Goal: Feedback & Contribution: Contribute content

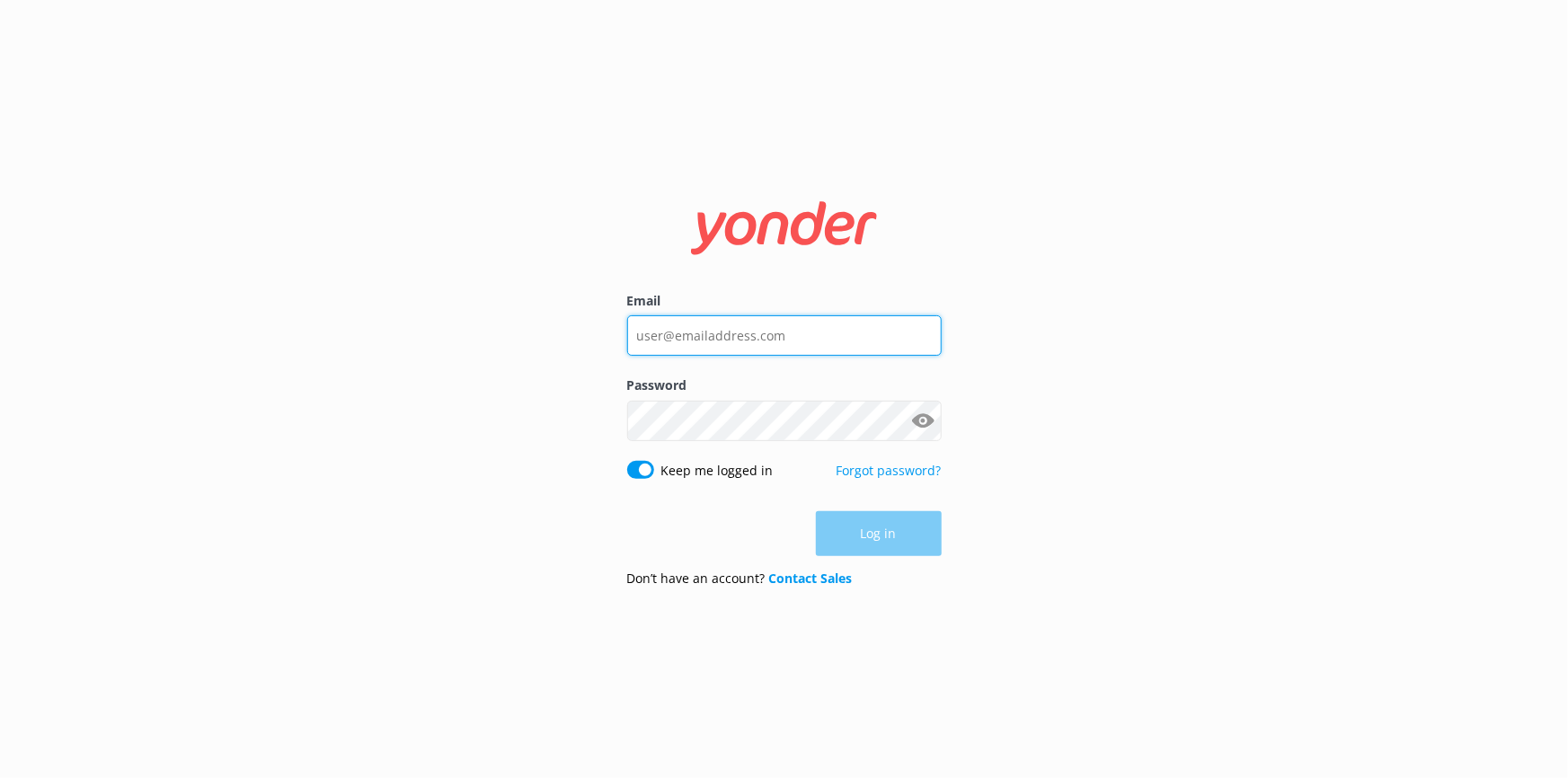
type input "[EMAIL_ADDRESS][DOMAIN_NAME]"
click at [909, 520] on div "Log in" at bounding box center [784, 533] width 315 height 45
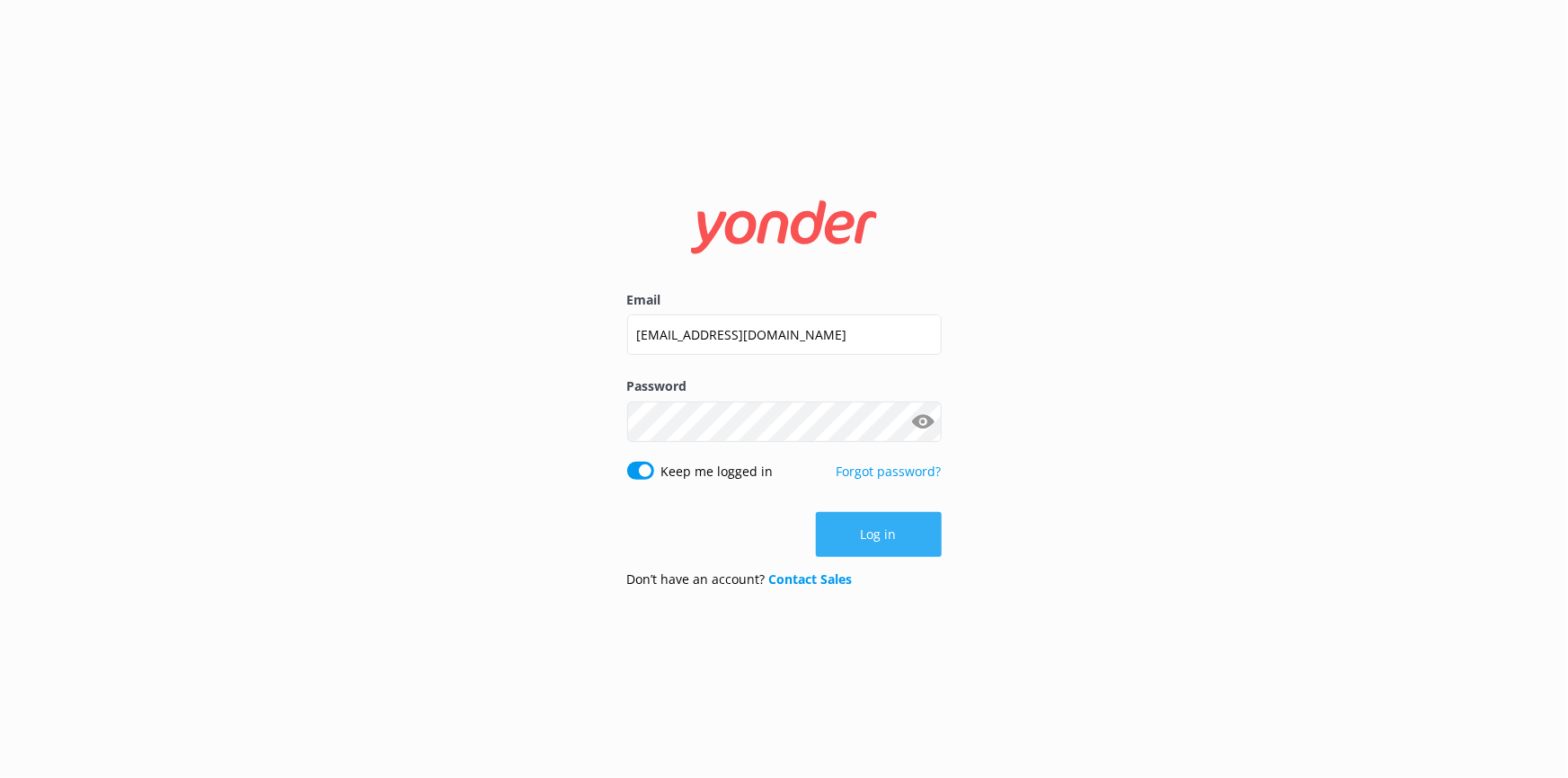
click at [870, 549] on button "Log in" at bounding box center [878, 534] width 126 height 45
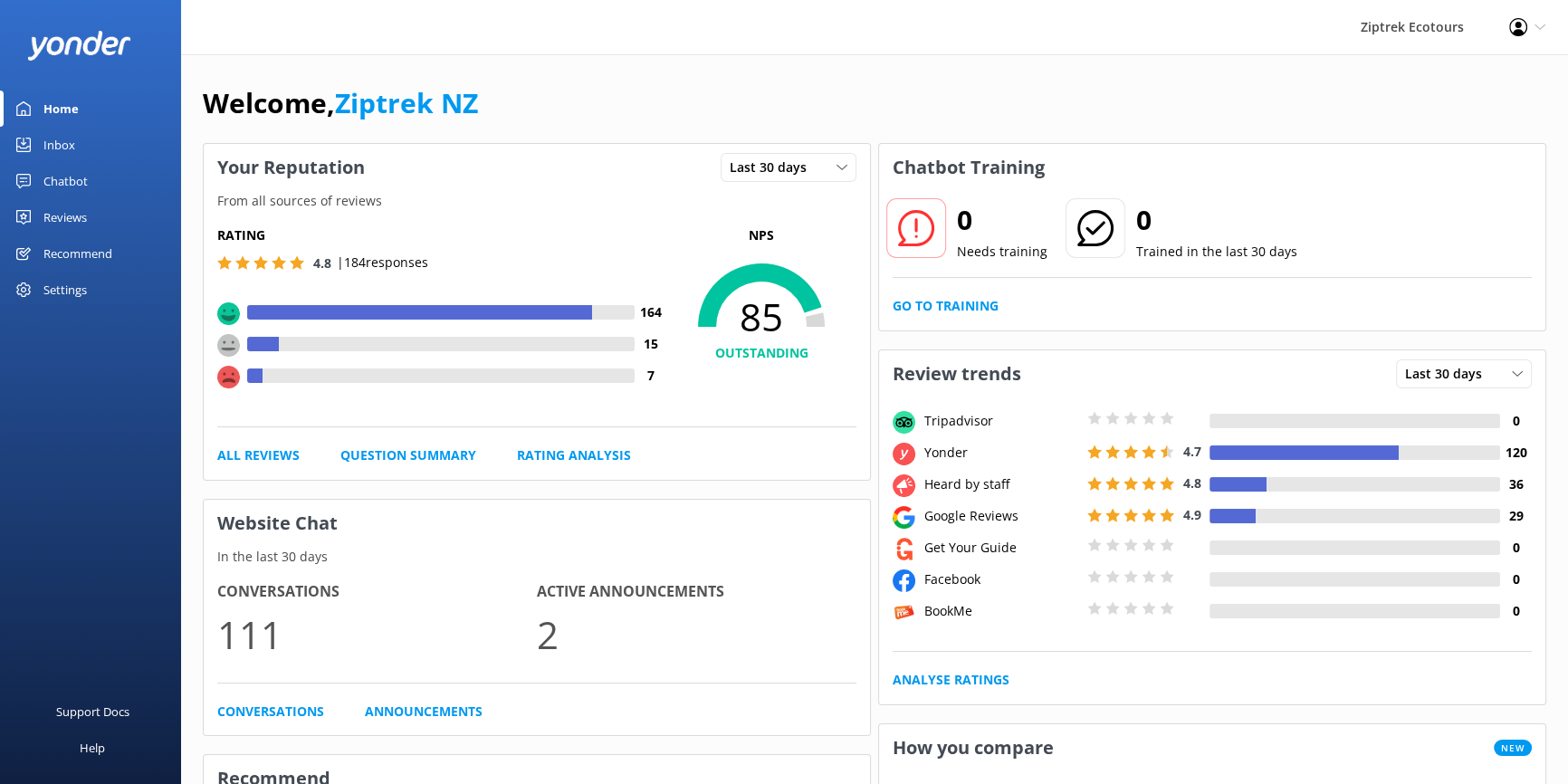
click at [100, 218] on link "Reviews" at bounding box center [90, 217] width 181 height 36
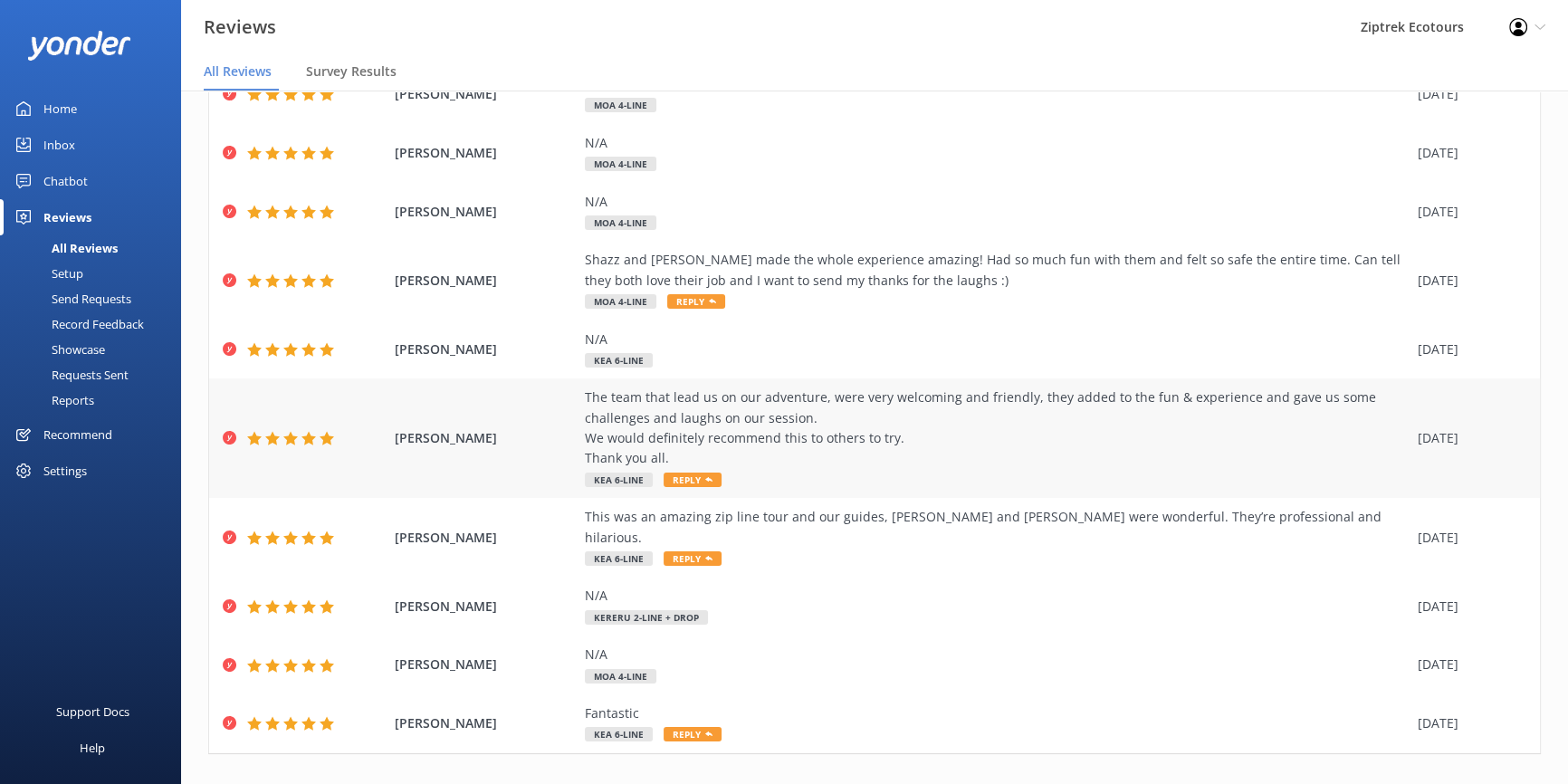
scroll to position [144, 0]
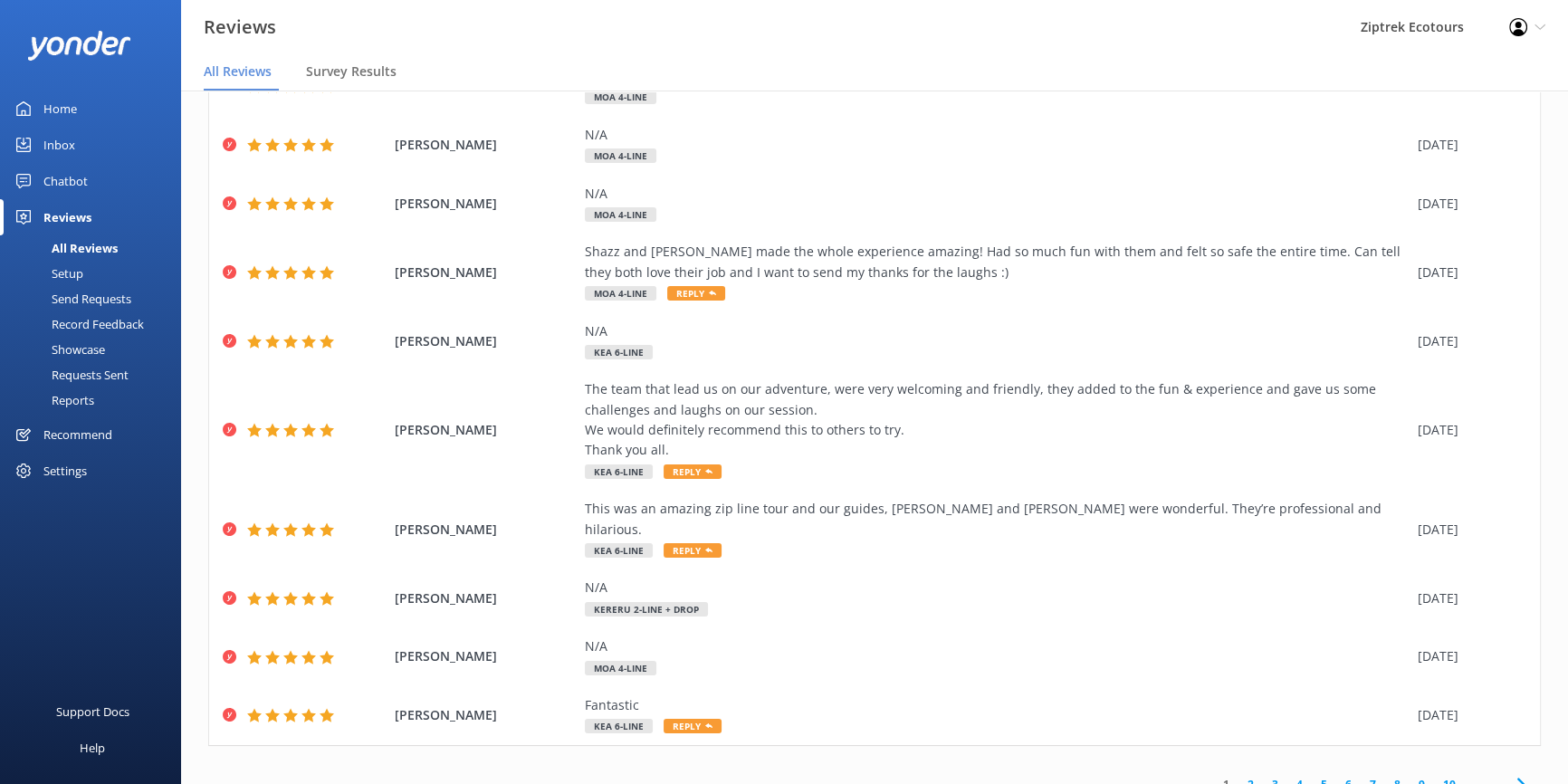
click at [1241, 776] on link "2" at bounding box center [1250, 785] width 24 height 17
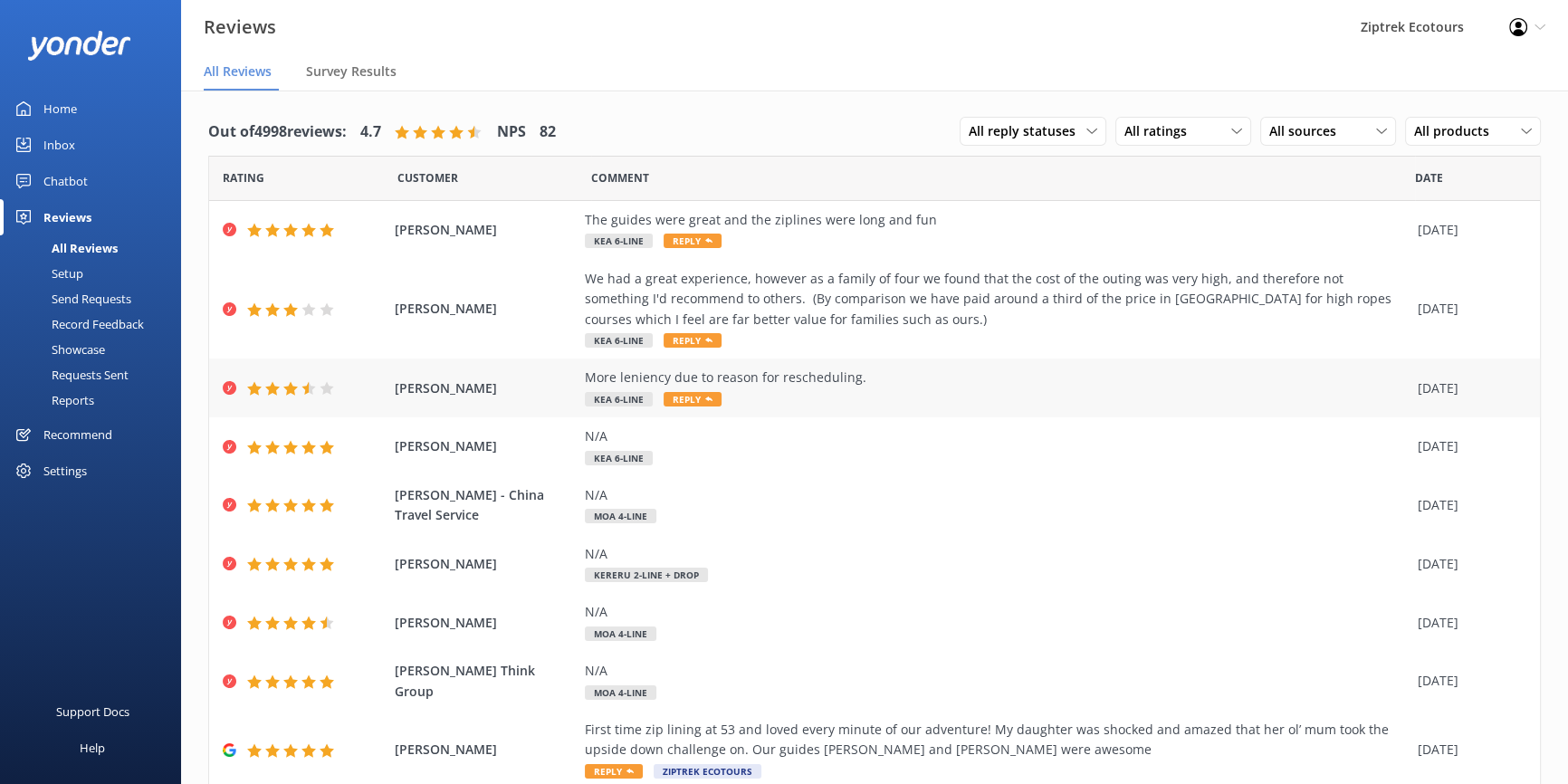
click at [930, 380] on div "More leniency due to reason for rescheduling." at bounding box center [996, 377] width 824 height 20
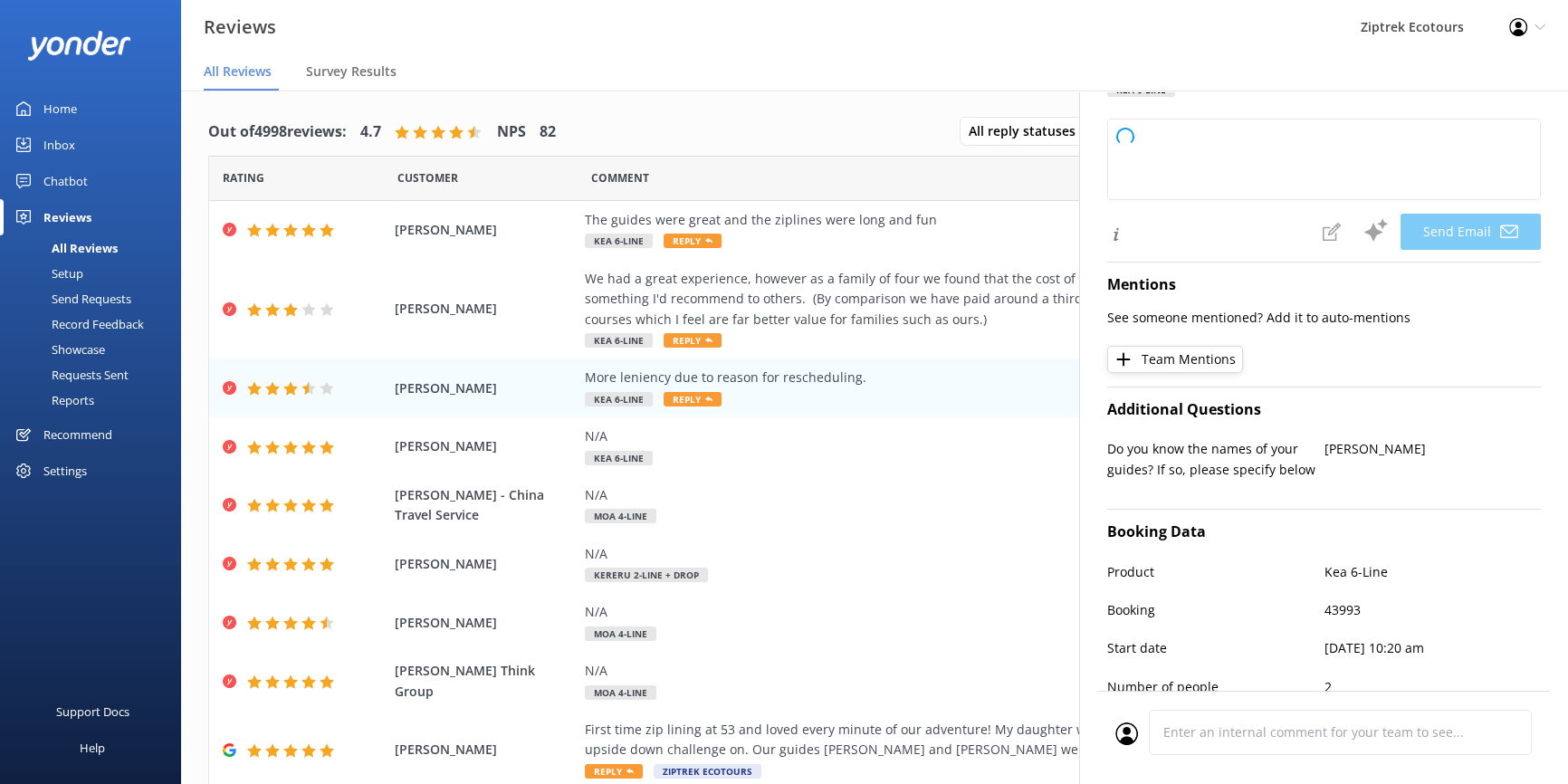
scroll to position [247, 0]
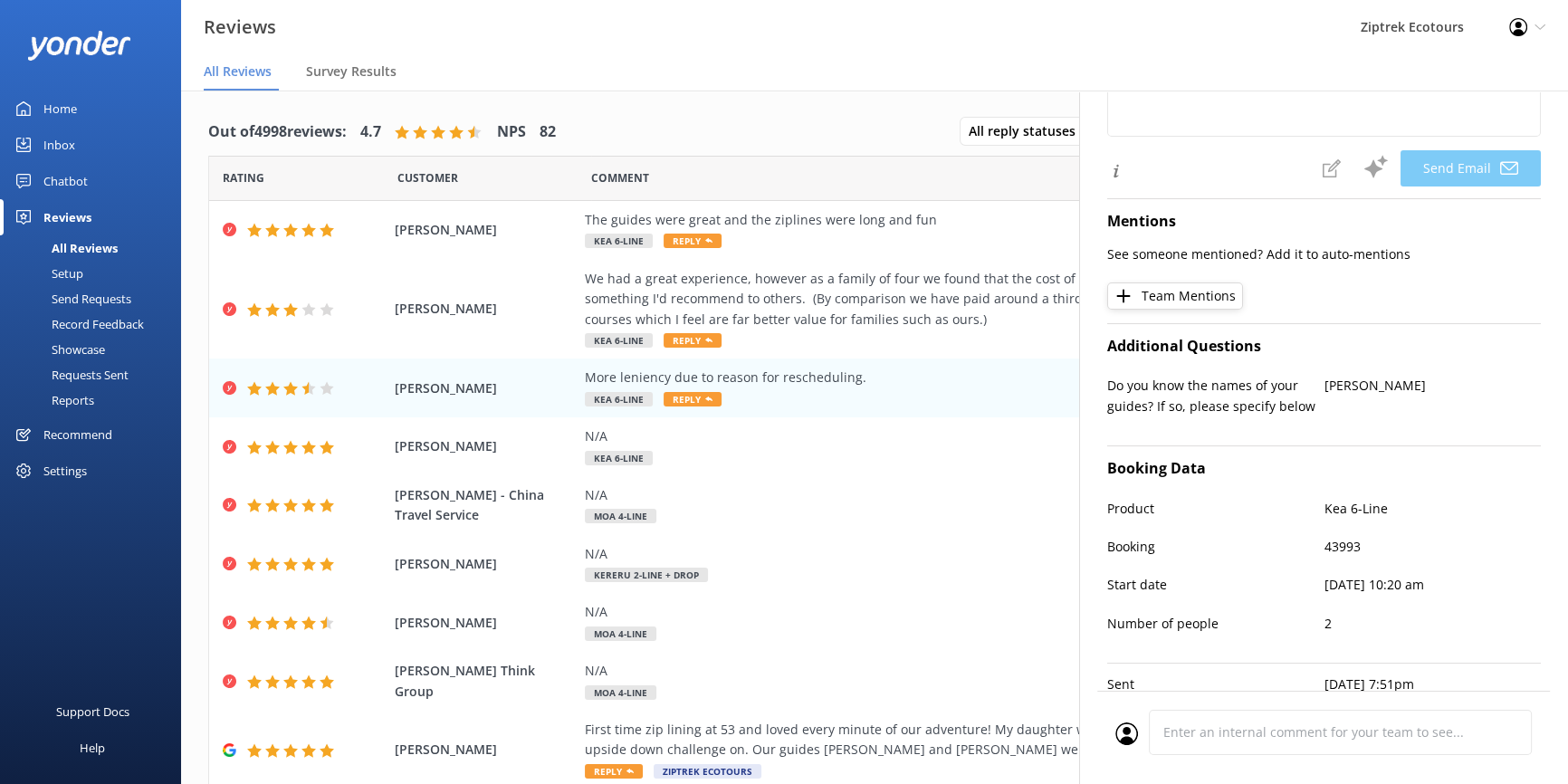
type textarea "Kia ora Kirsty, Thank you so much for sharing your feedback with us. We really …"
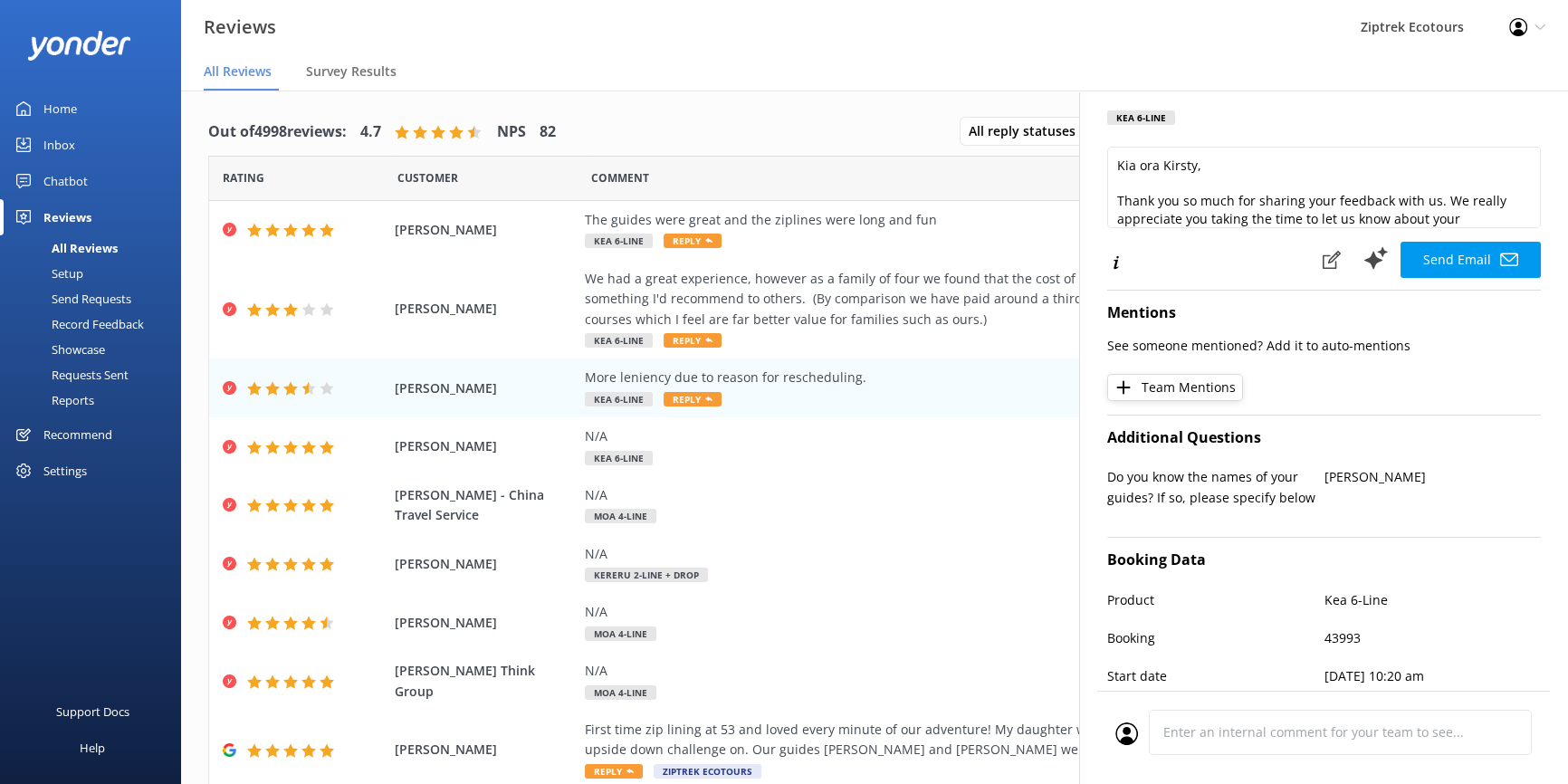
scroll to position [0, 0]
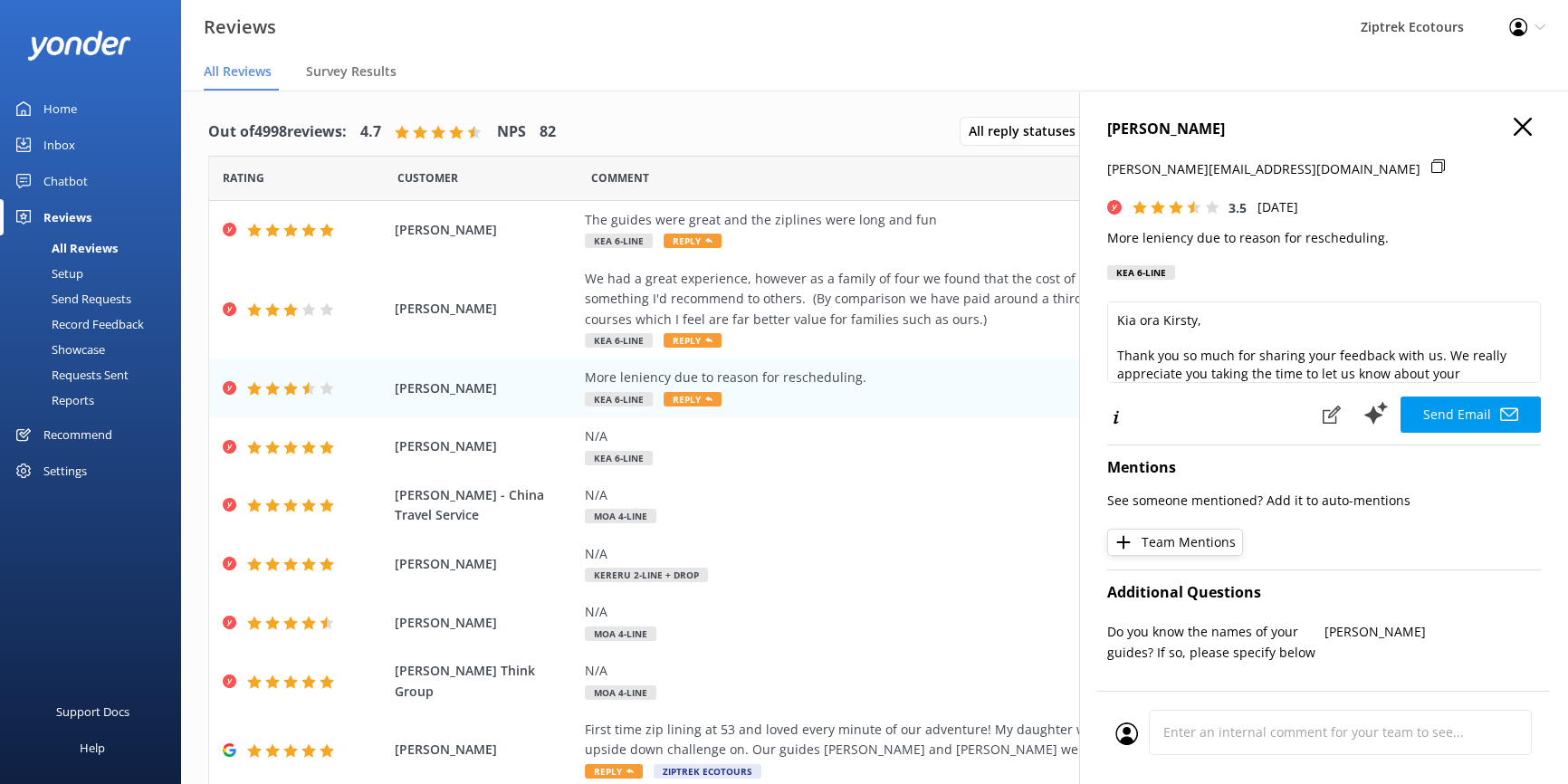
click at [1524, 124] on h4 "[PERSON_NAME]" at bounding box center [1324, 130] width 434 height 23
click at [1514, 125] on icon "button" at bounding box center [1523, 127] width 18 height 18
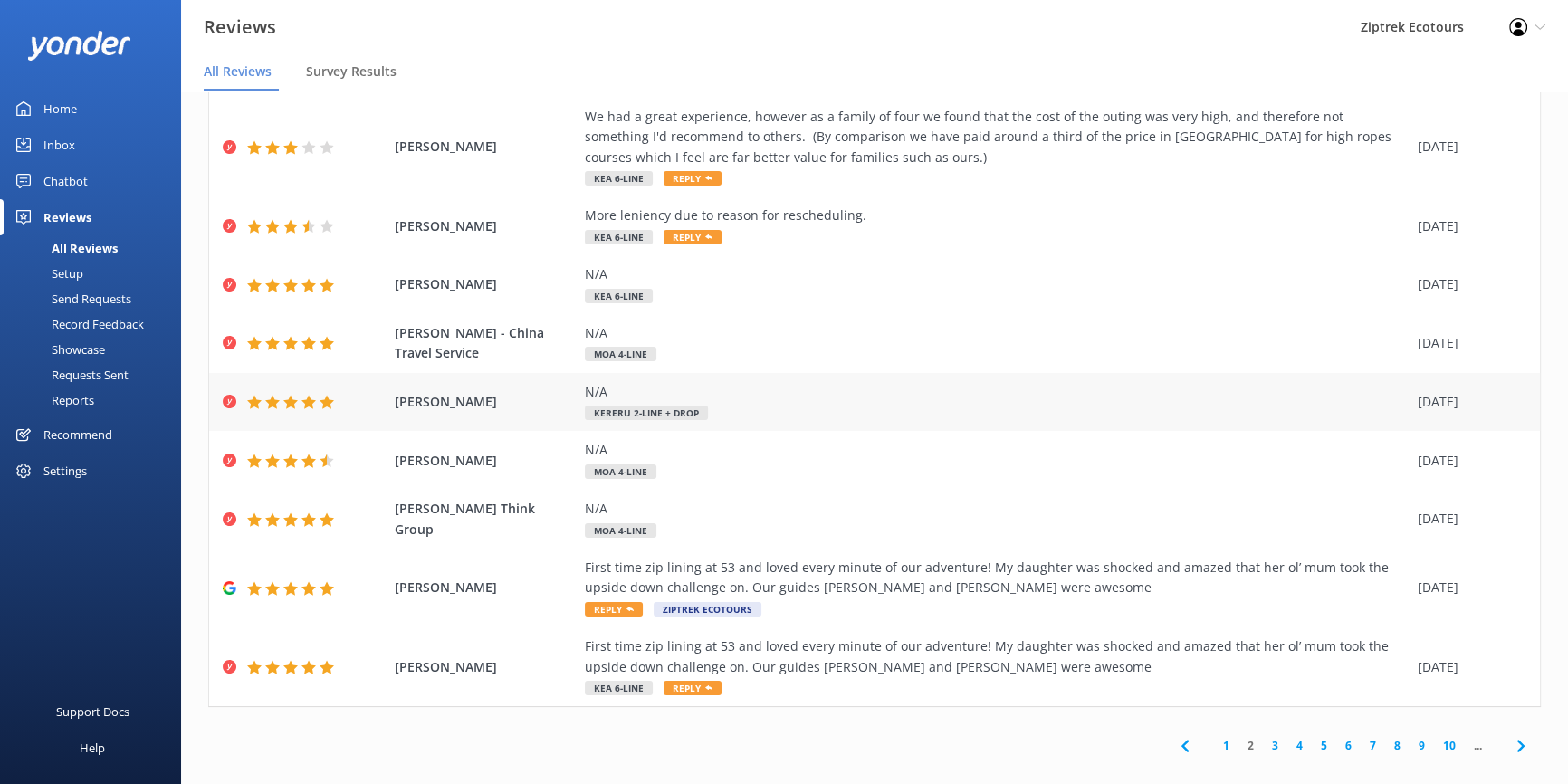
scroll to position [36, 0]
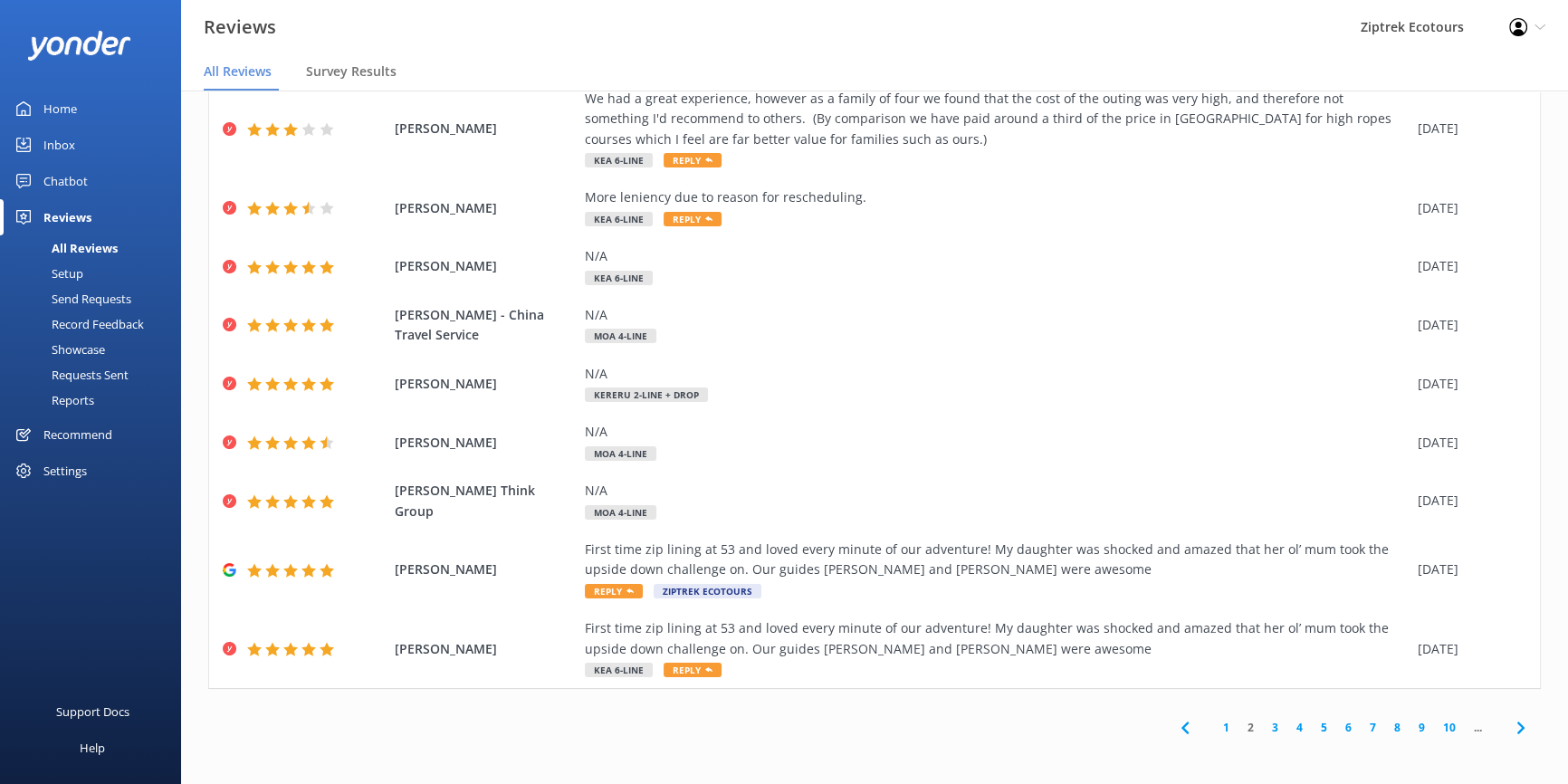
click at [1265, 725] on link "3" at bounding box center [1274, 728] width 24 height 17
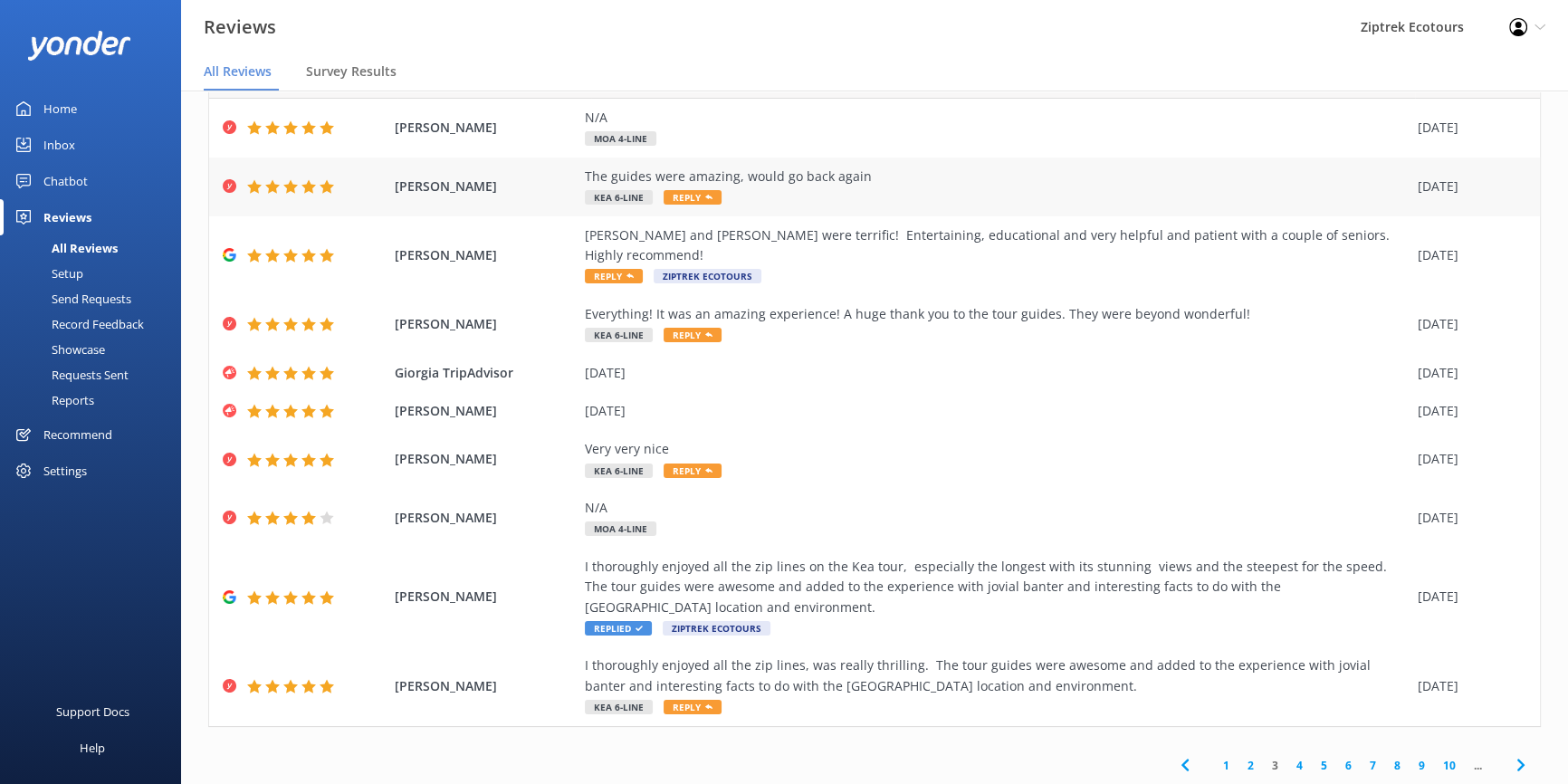
scroll to position [81, 0]
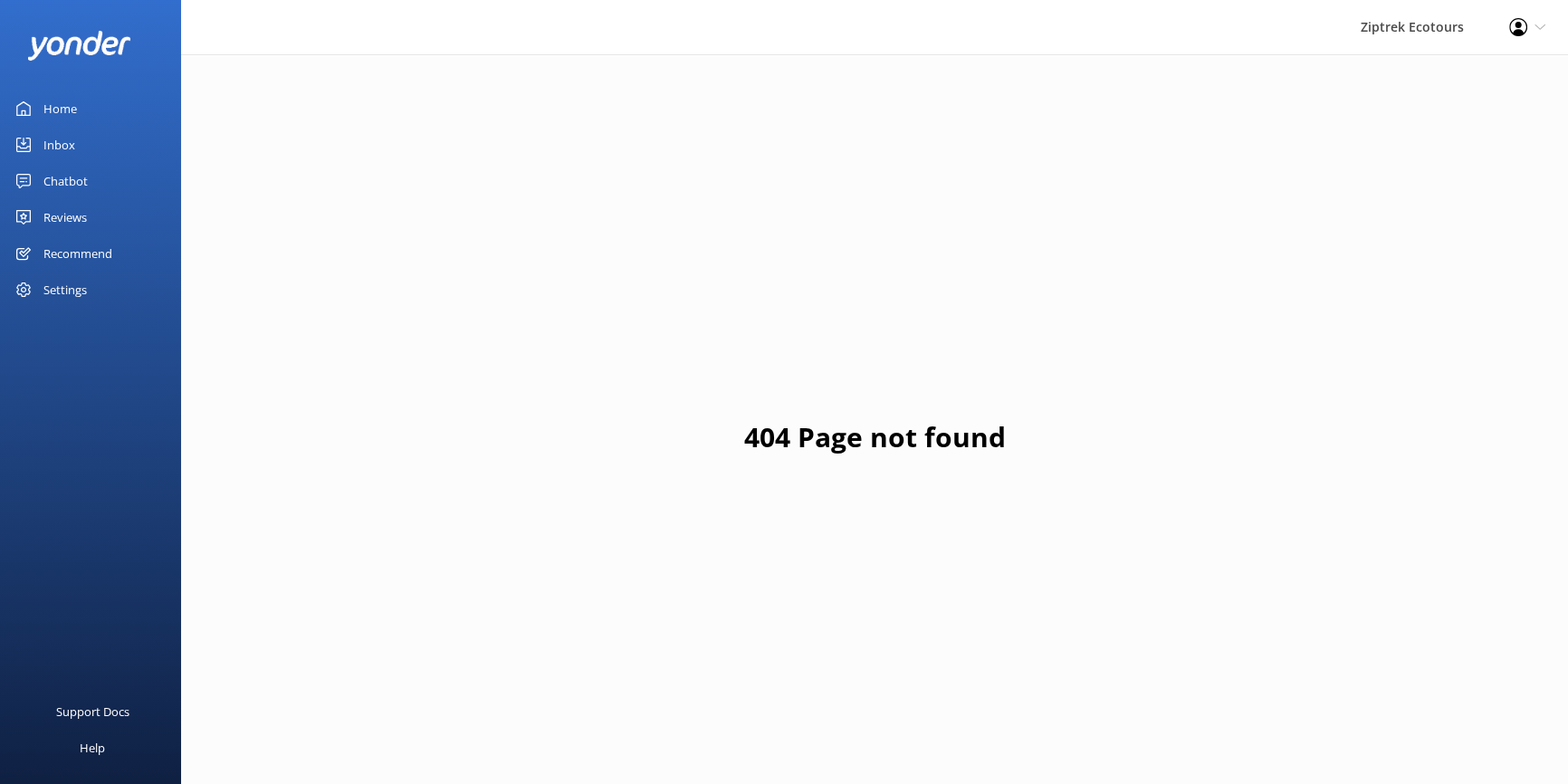
click at [81, 212] on div "Reviews" at bounding box center [65, 217] width 43 height 36
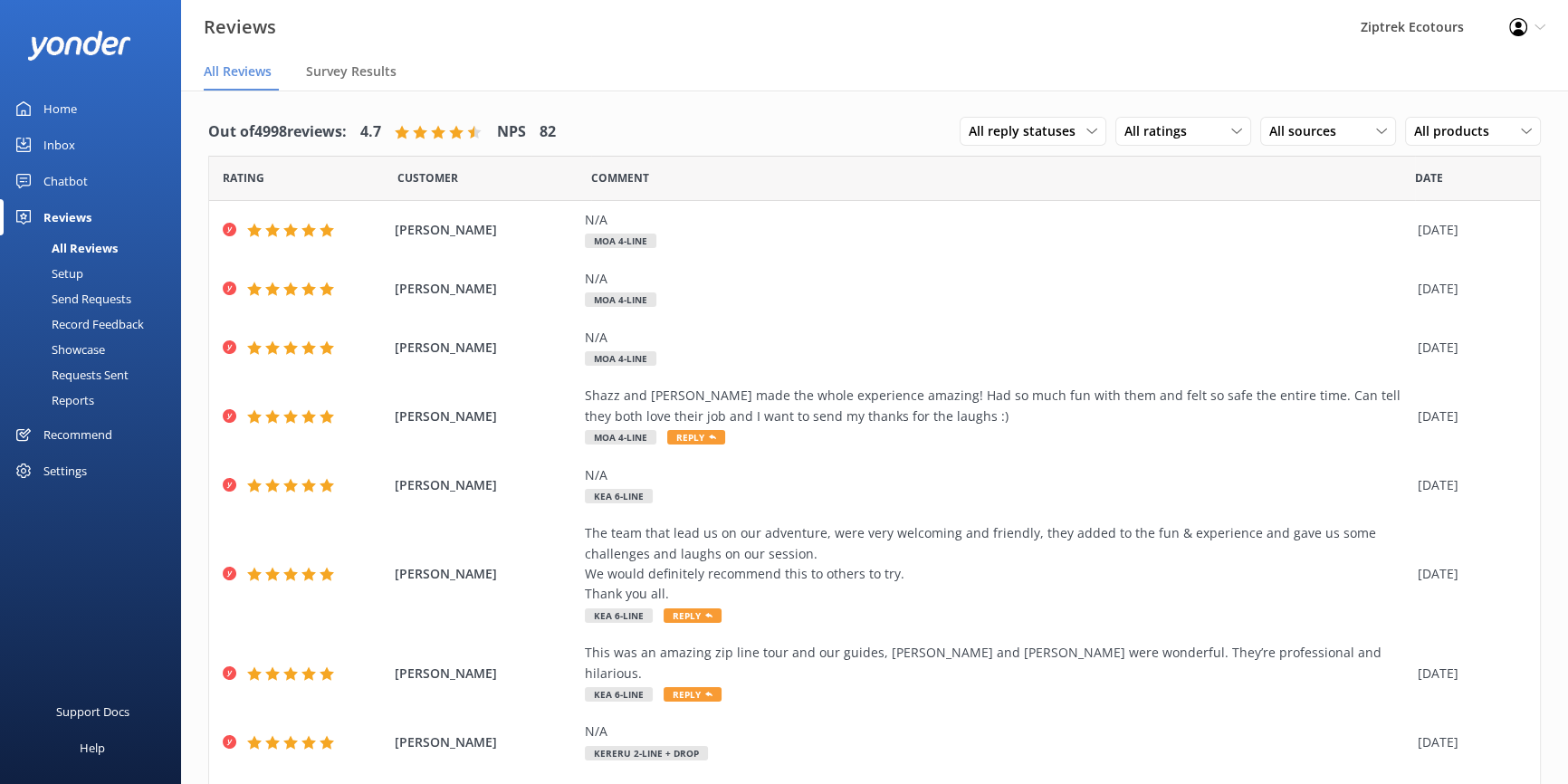
click at [111, 317] on div "Record Feedback" at bounding box center [77, 324] width 133 height 25
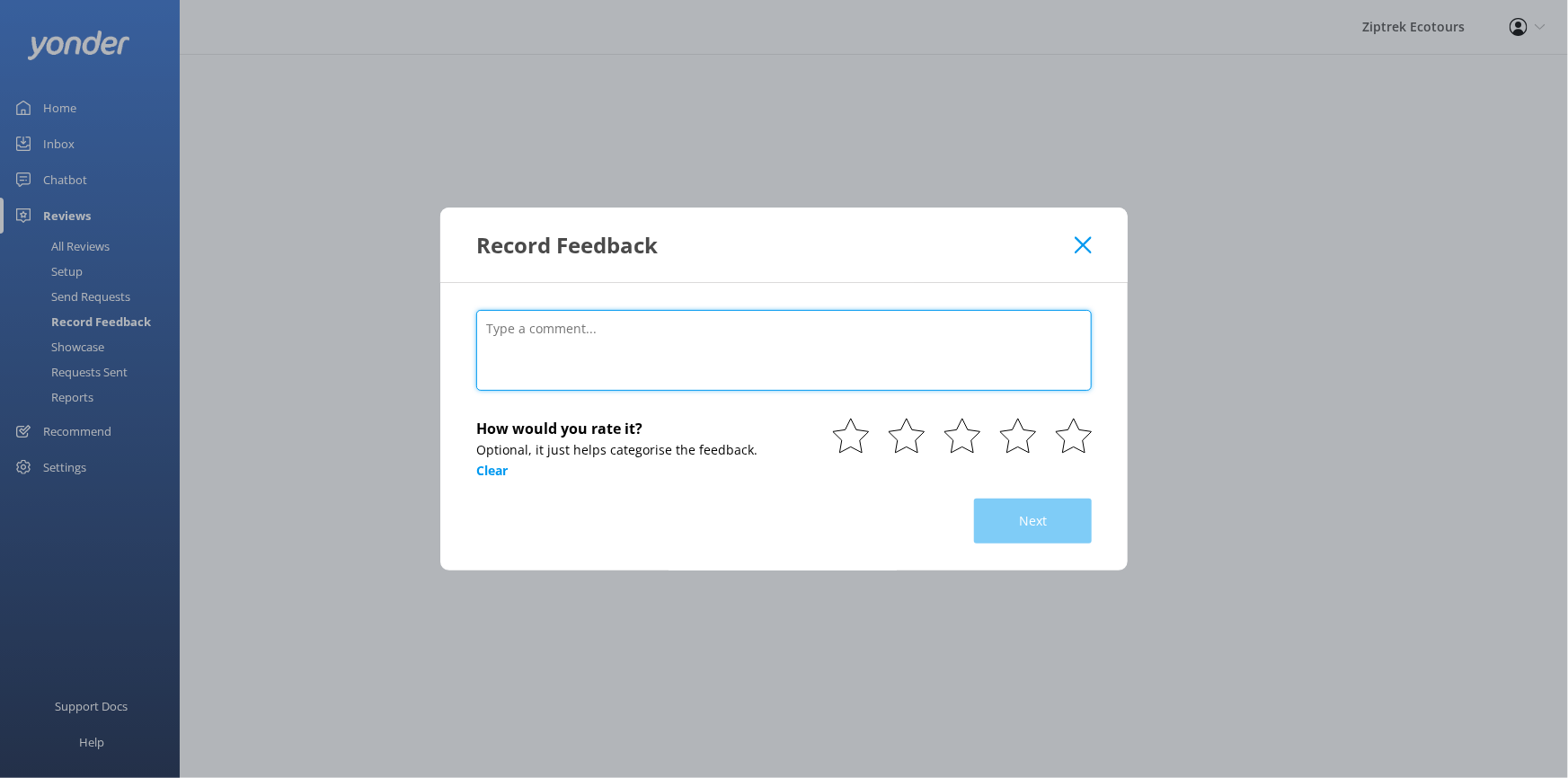
click at [660, 342] on textarea at bounding box center [784, 350] width 616 height 81
paste textarea "Excellent! Was exciting and loved the additional bits about history of Zealandi…"
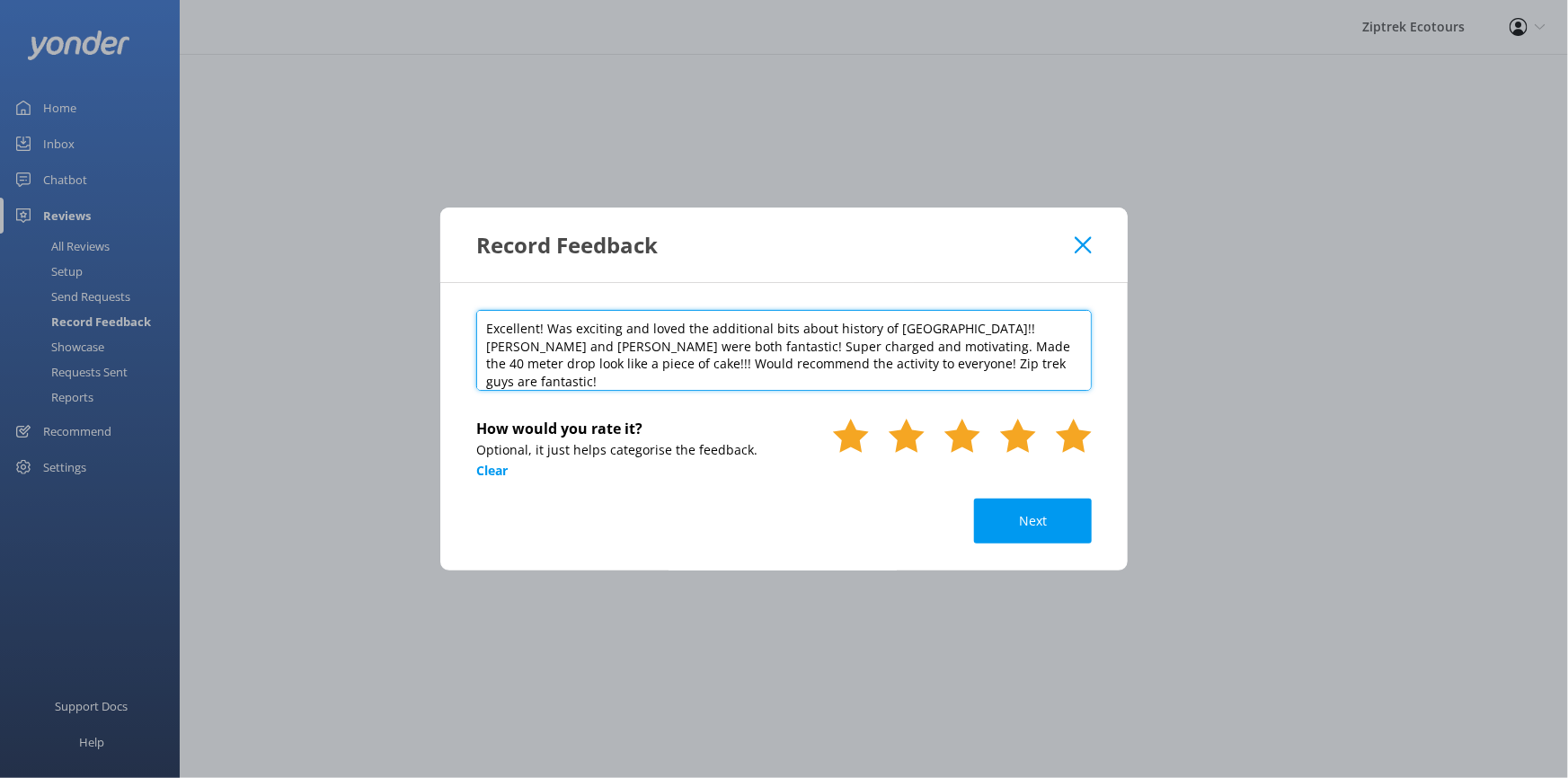
type textarea "Excellent! Was exciting and loved the additional bits about history of Zealandi…"
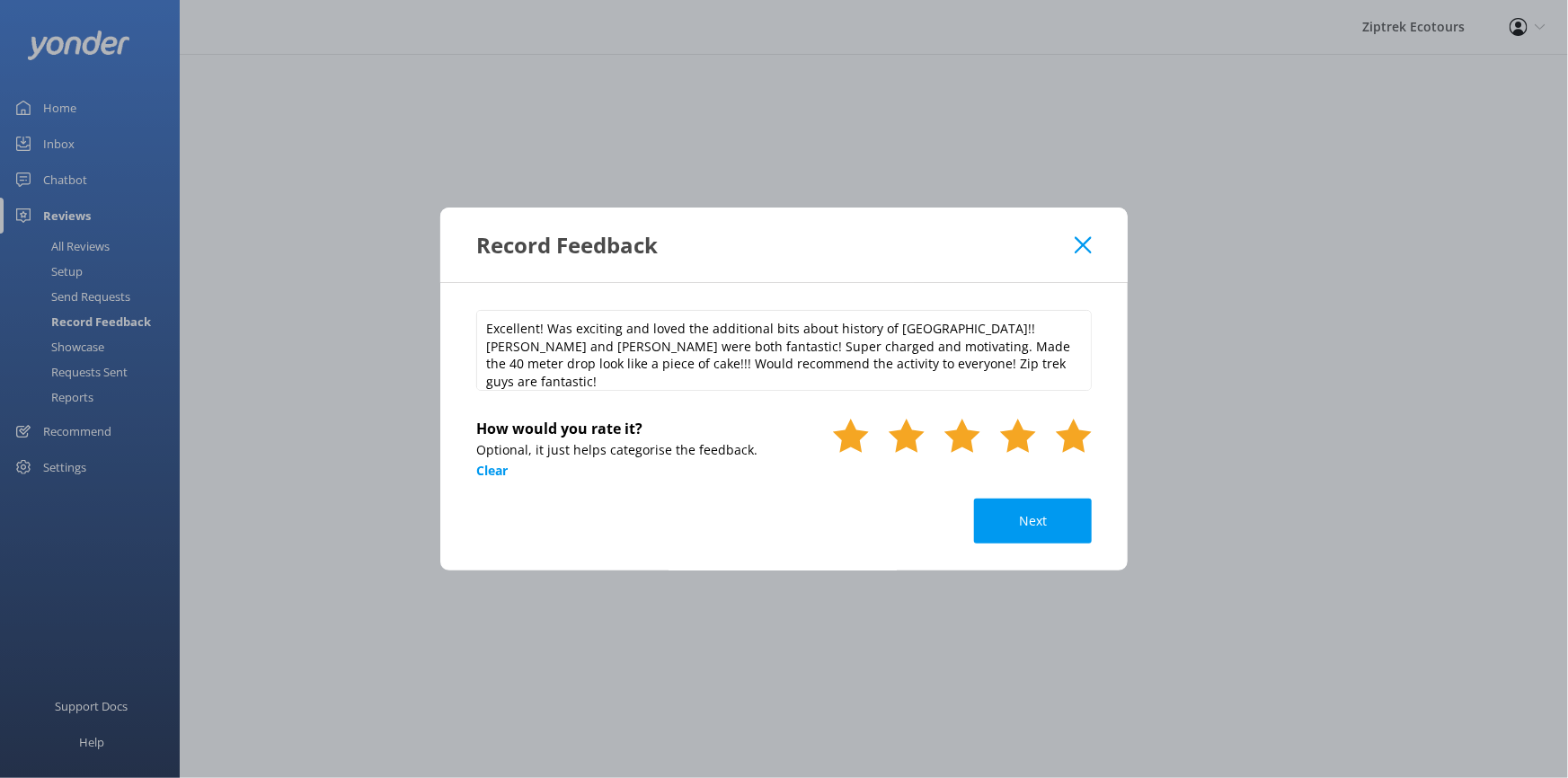
click at [1083, 438] on use at bounding box center [1073, 436] width 35 height 35
click at [1088, 248] on icon at bounding box center [1084, 245] width 17 height 18
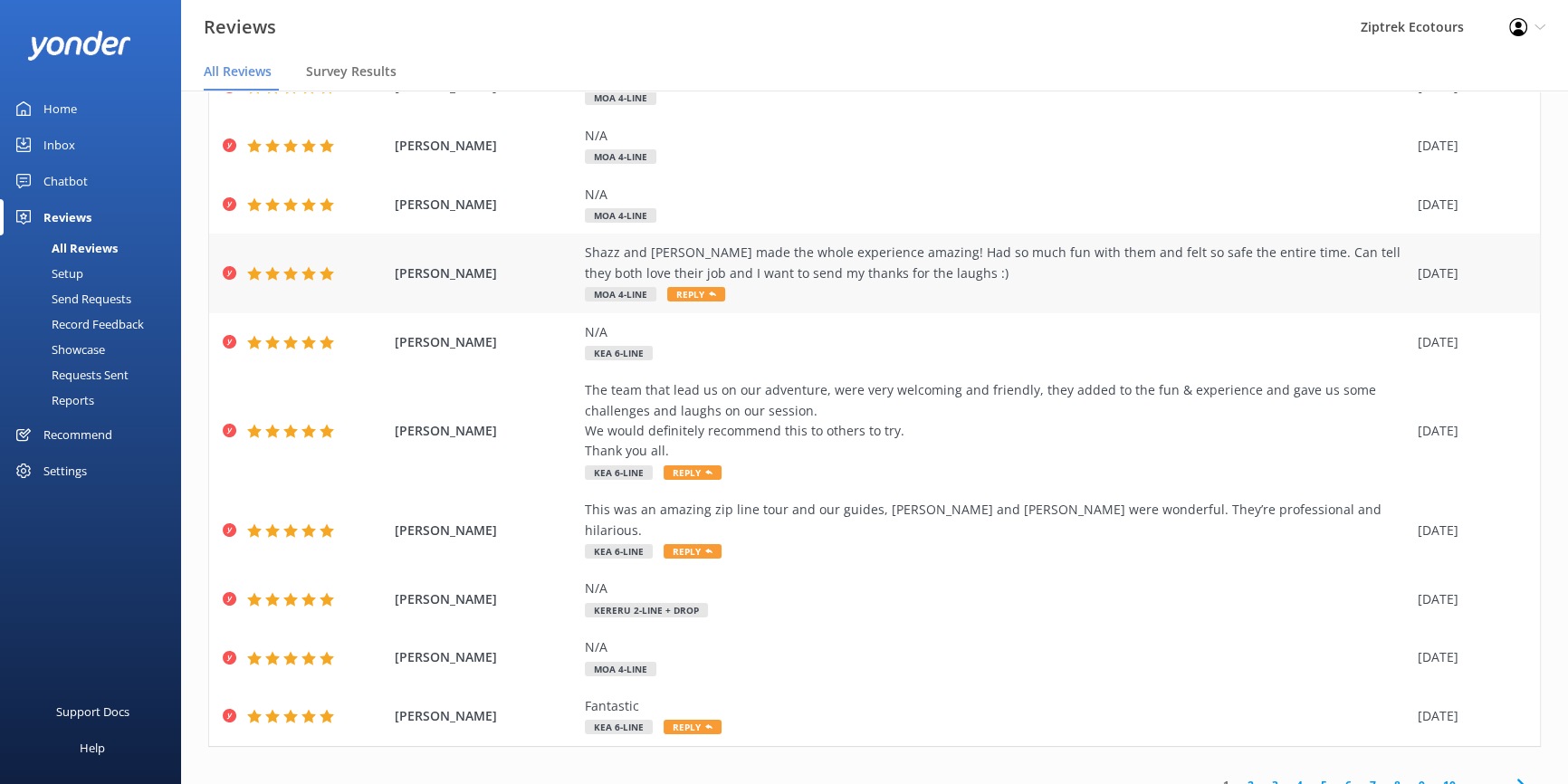
scroll to position [144, 0]
click at [1263, 776] on link "3" at bounding box center [1274, 785] width 24 height 17
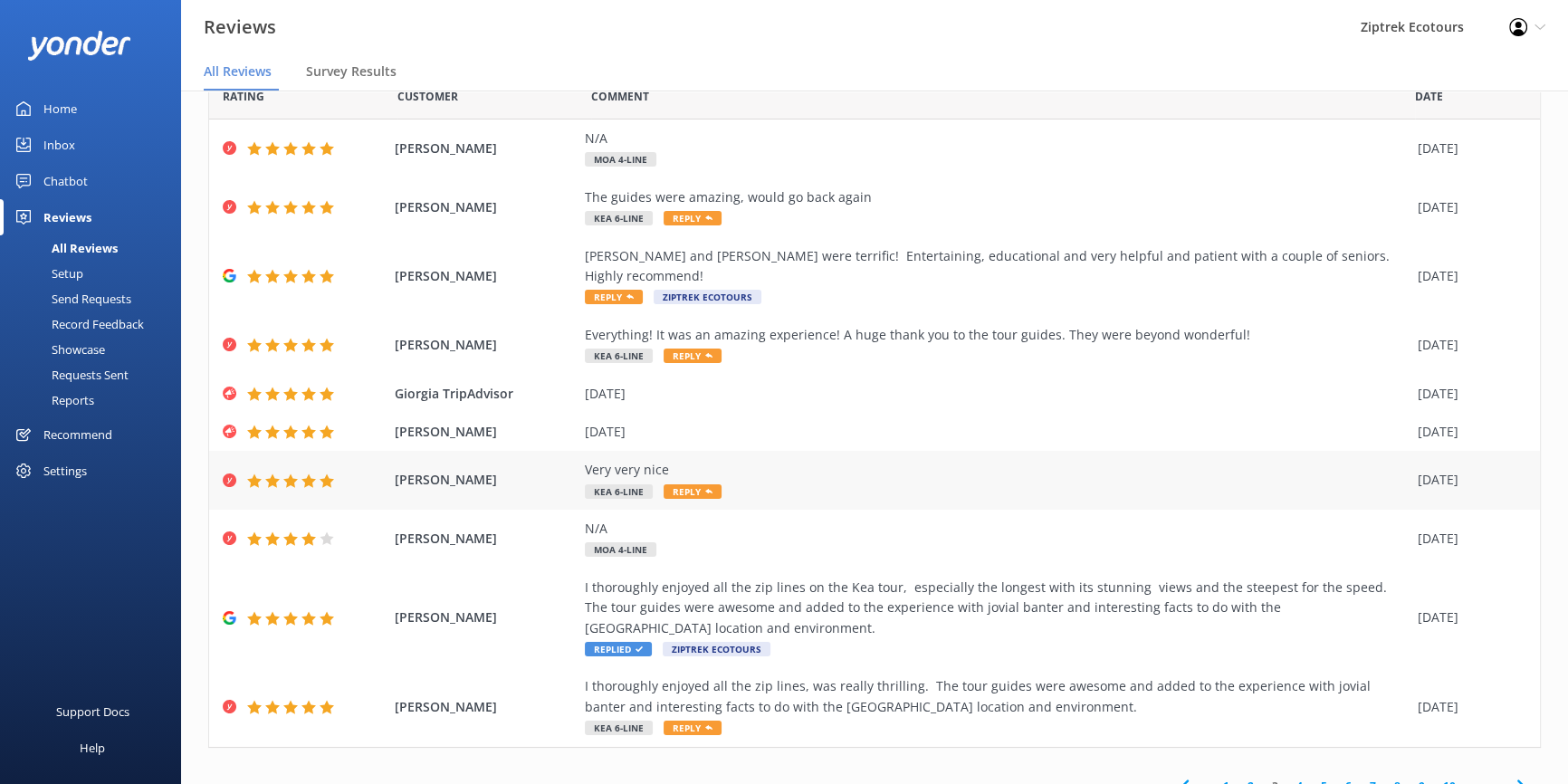
scroll to position [82, 0]
click at [1287, 777] on link "4" at bounding box center [1298, 786] width 24 height 17
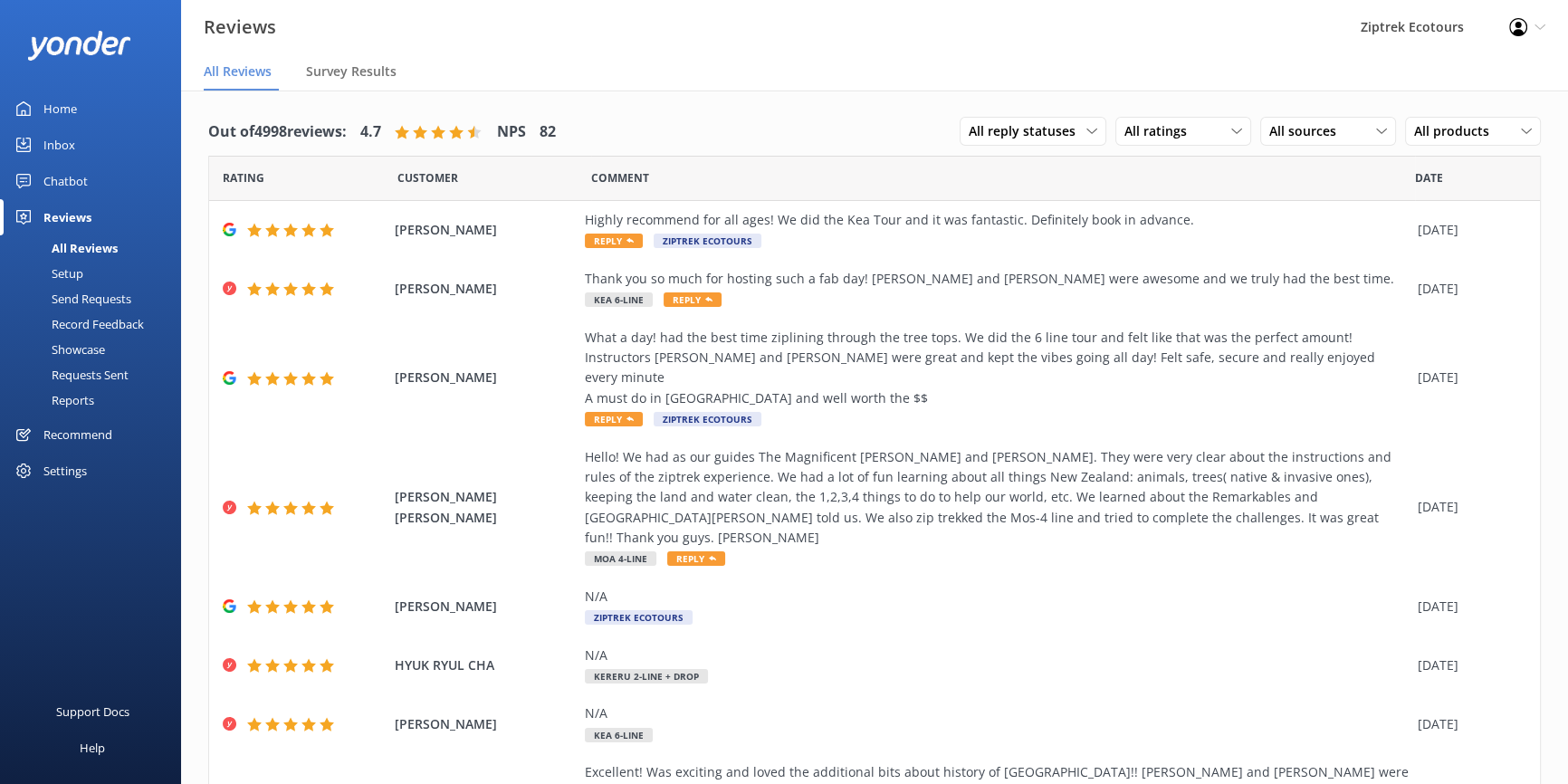
click at [128, 321] on div "Record Feedback" at bounding box center [77, 324] width 133 height 25
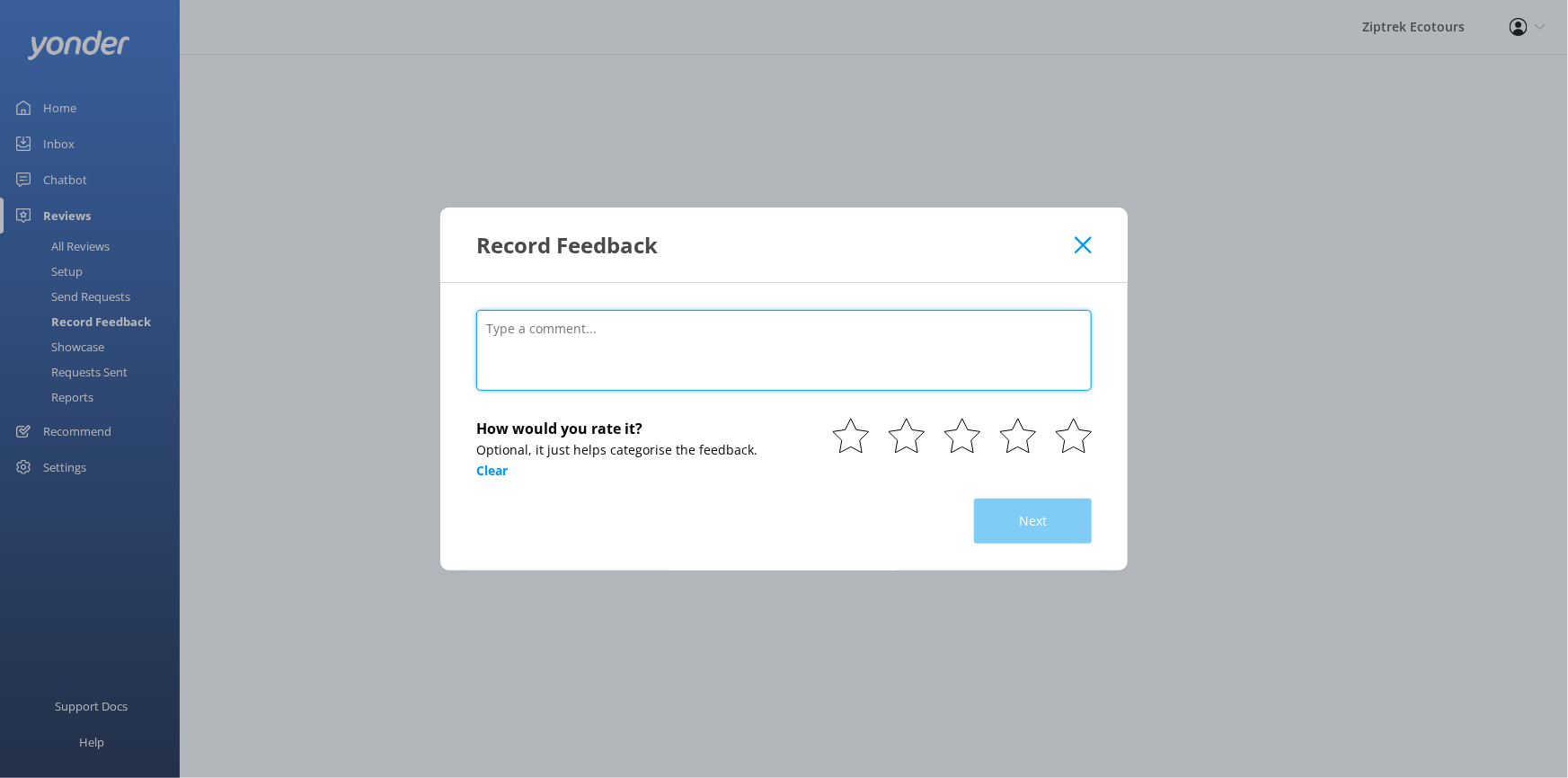
click at [764, 375] on textarea at bounding box center [784, 350] width 616 height 81
paste textarea "Oh we had a fantastic time, 3 girlfriends celebrating a 60th. Lovely guides, a …"
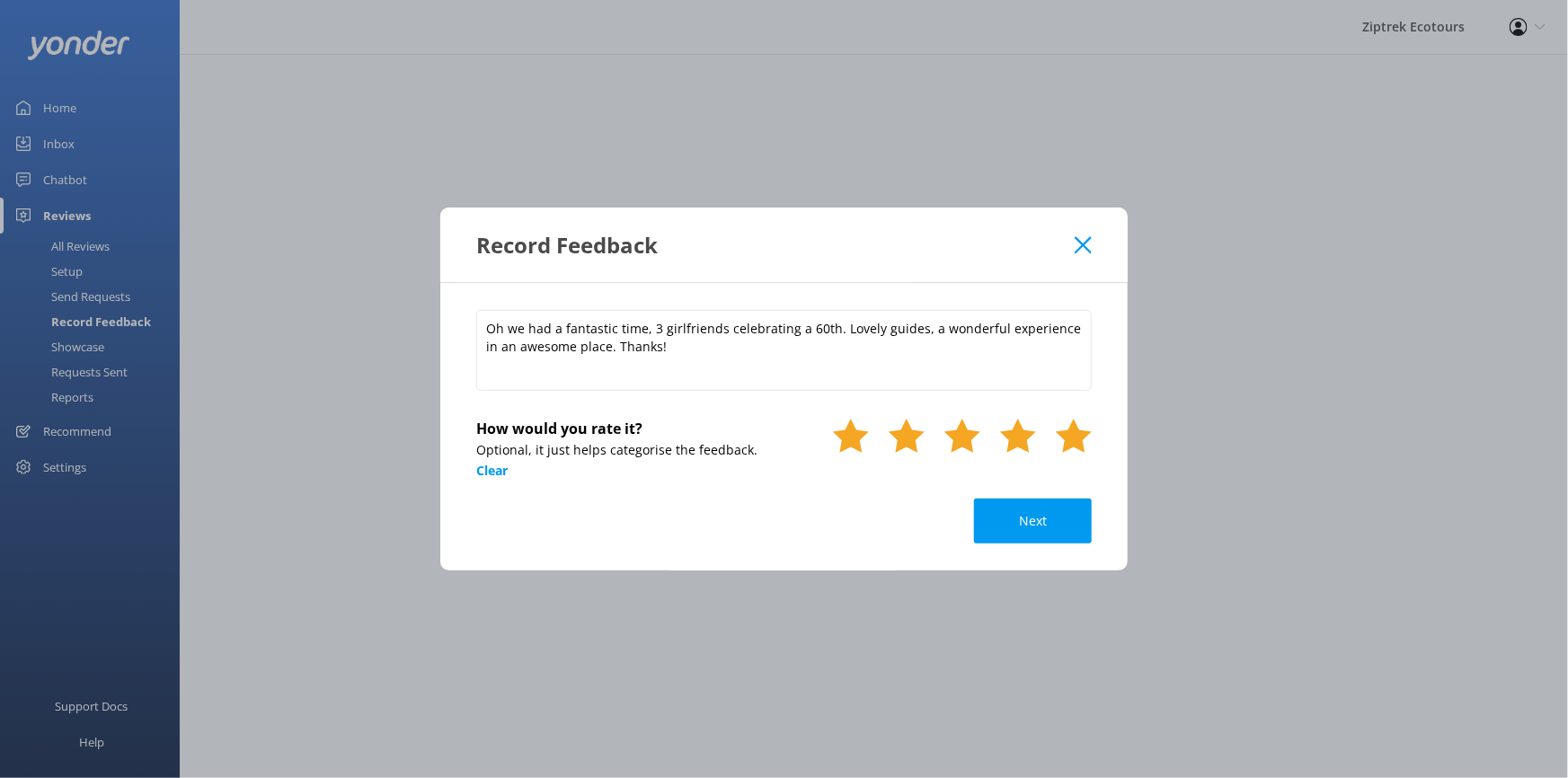
click at [1069, 429] on use at bounding box center [1073, 436] width 35 height 35
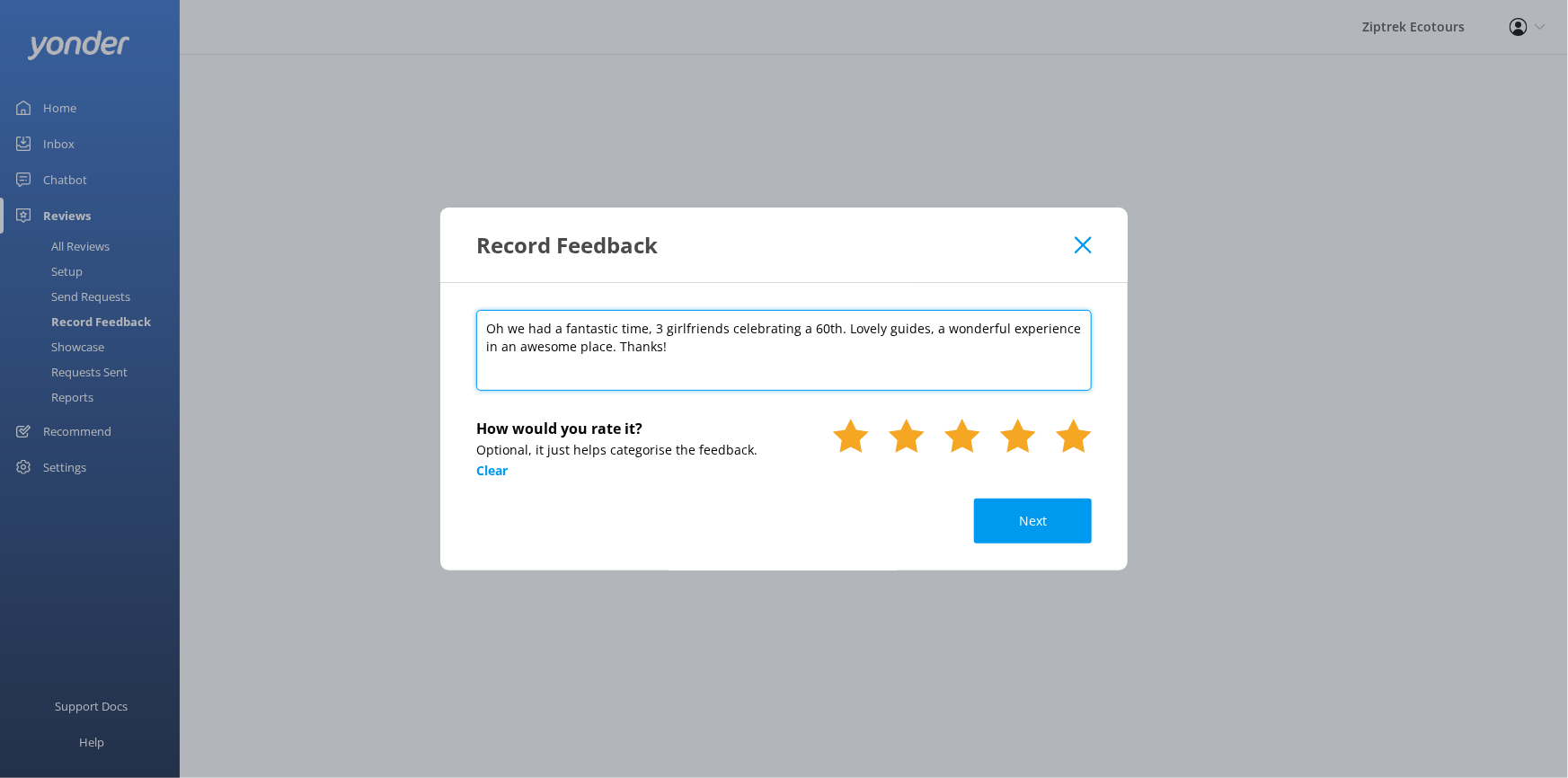
click at [599, 368] on textarea "Oh we had a fantastic time, 3 girlfriends celebrating a 60th. Lovely guides, a …" at bounding box center [784, 350] width 616 height 81
click at [713, 368] on textarea "Oh we had a fantastic time, 3 girlfriends celebrating a 60th. Lovely guides, a …" at bounding box center [784, 350] width 616 height 81
paste textarea "[DATE]"
click at [522, 364] on textarea "Oh we had a fantastic time, 3 girlfriends celebrating a 60th. Lovely guides, a …" at bounding box center [784, 350] width 616 height 81
type textarea "Oh we had a fantastic time, 3 girlfriends celebrating a 60th. Lovely guides, a …"
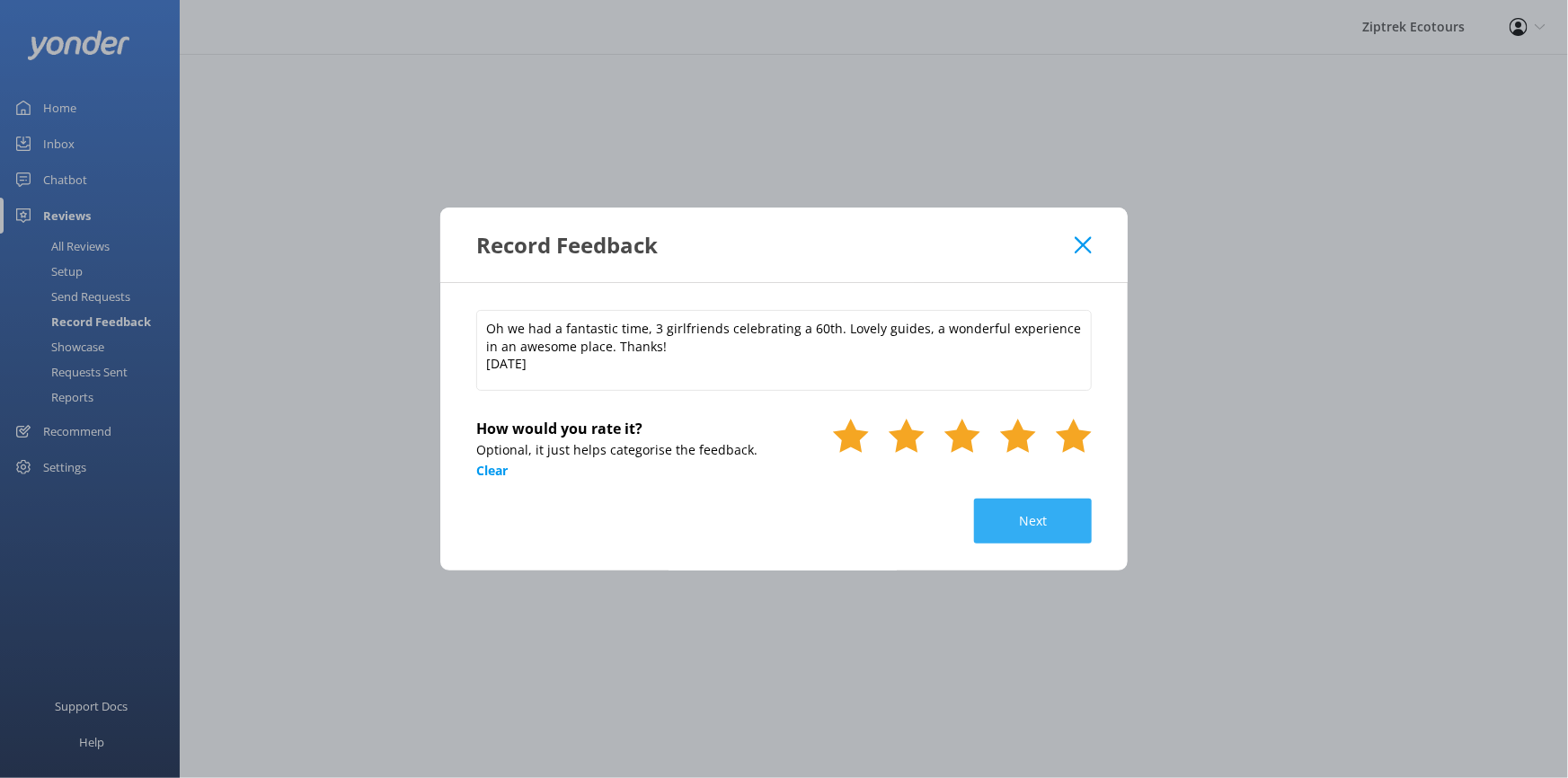
click at [1030, 537] on button "Next" at bounding box center [1033, 521] width 118 height 45
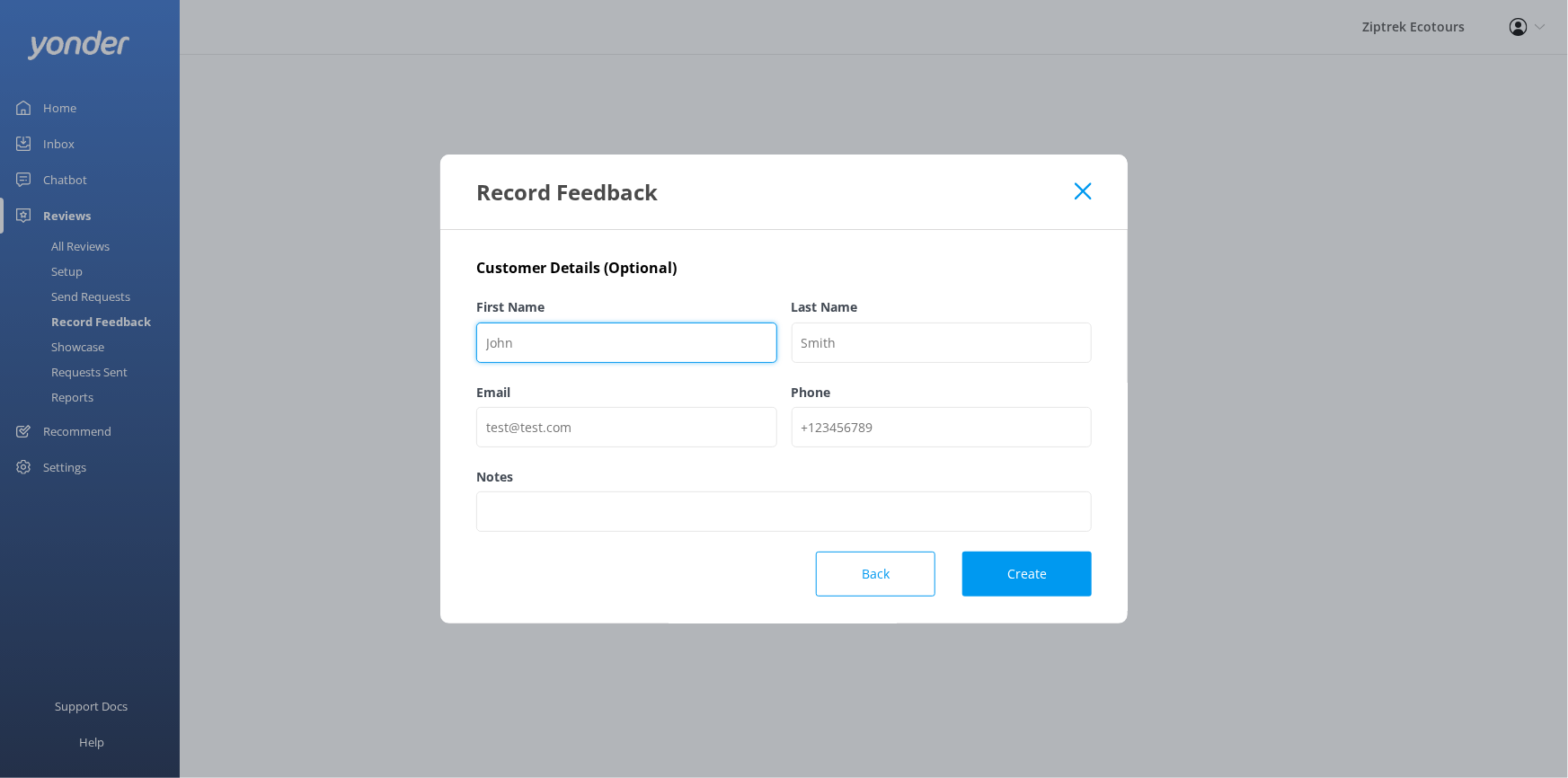
click at [678, 332] on input "First Name" at bounding box center [627, 342] width 301 height 40
paste input "Sally"
type input "Sally"
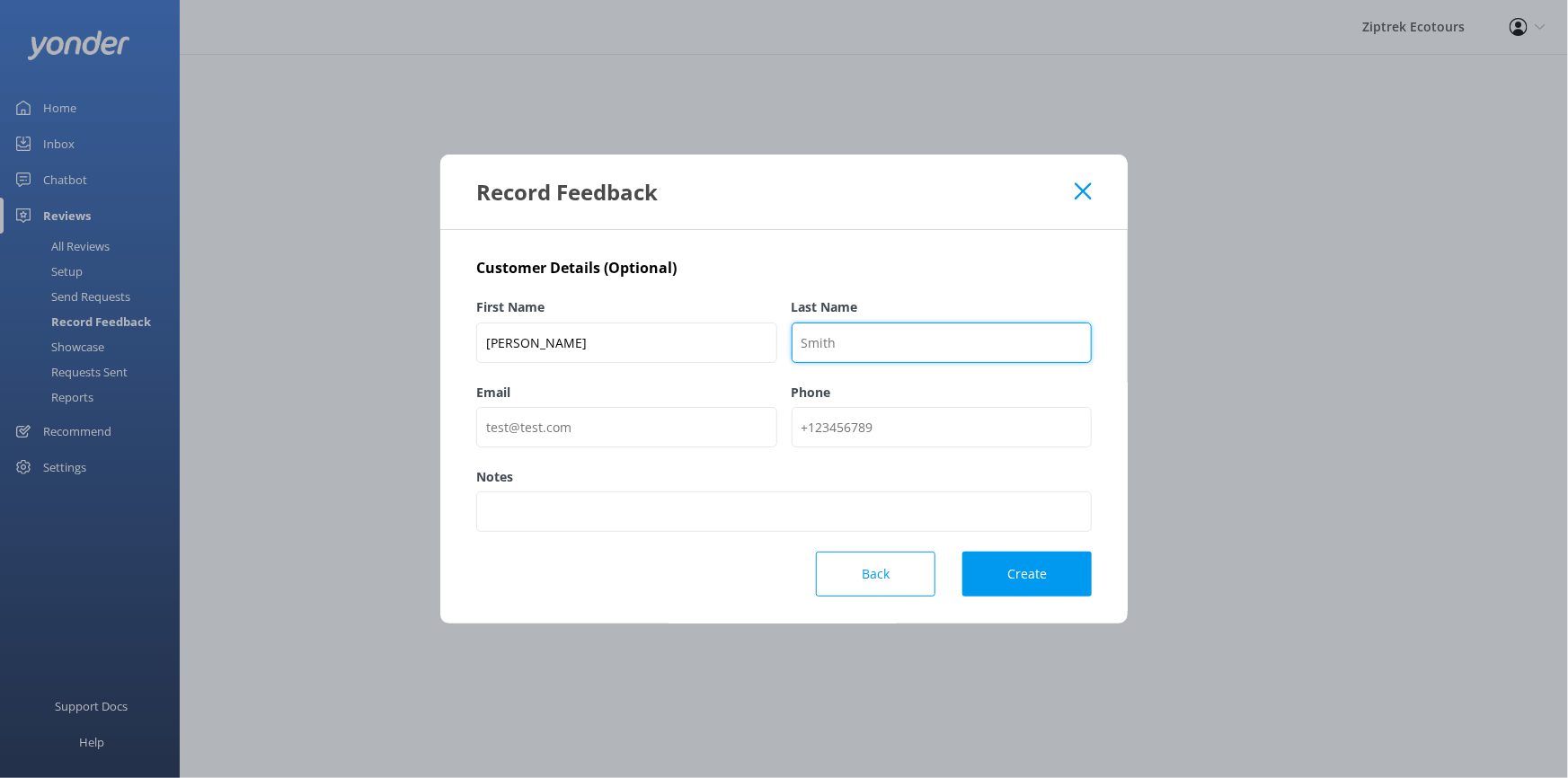
drag, startPoint x: 964, startPoint y: 335, endPoint x: 989, endPoint y: 329, distance: 25.7
click at [965, 335] on input "Last Name" at bounding box center [942, 342] width 301 height 40
type input "GetYourGuide"
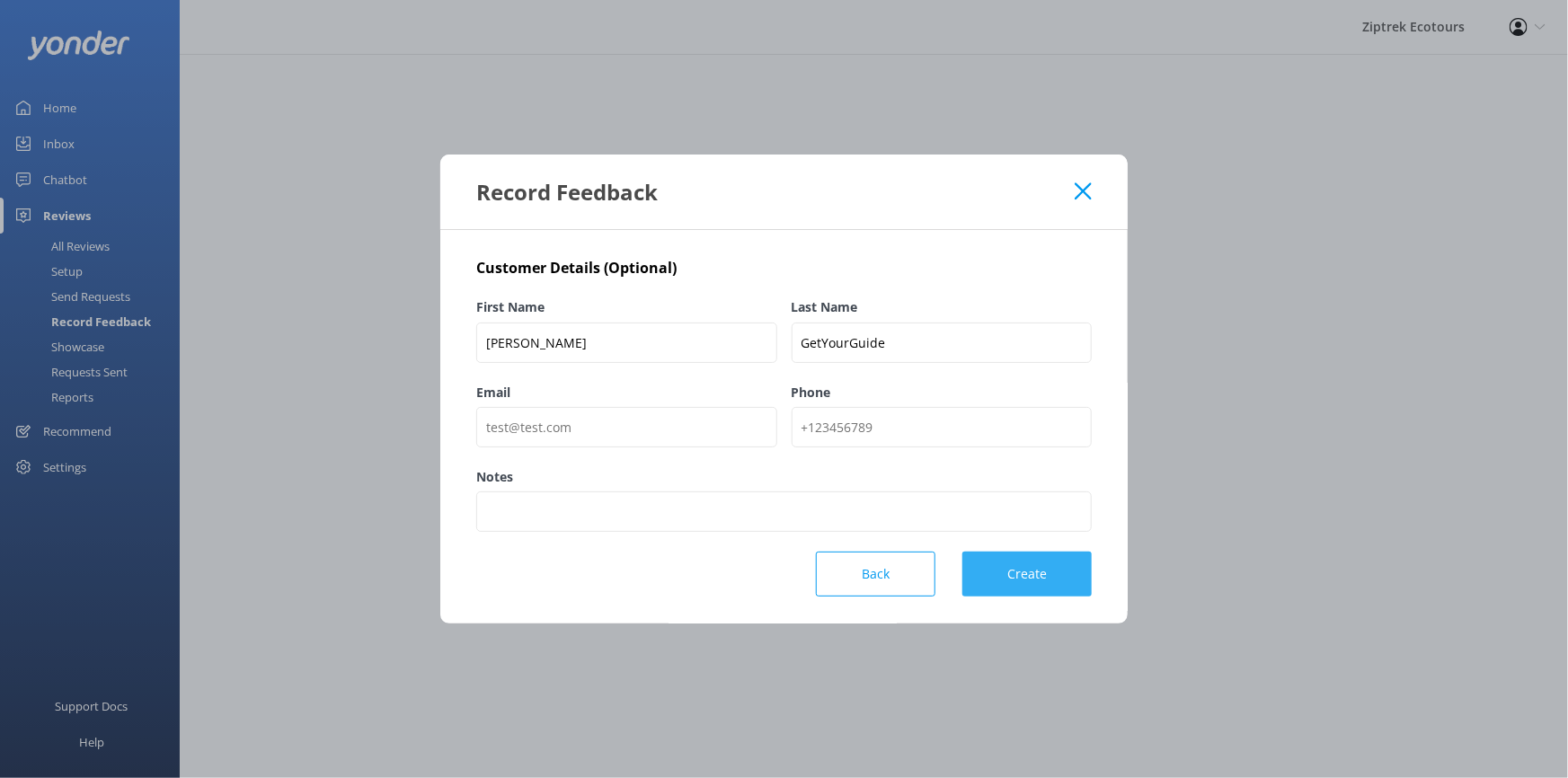
click at [1068, 554] on button "Create" at bounding box center [1026, 574] width 129 height 45
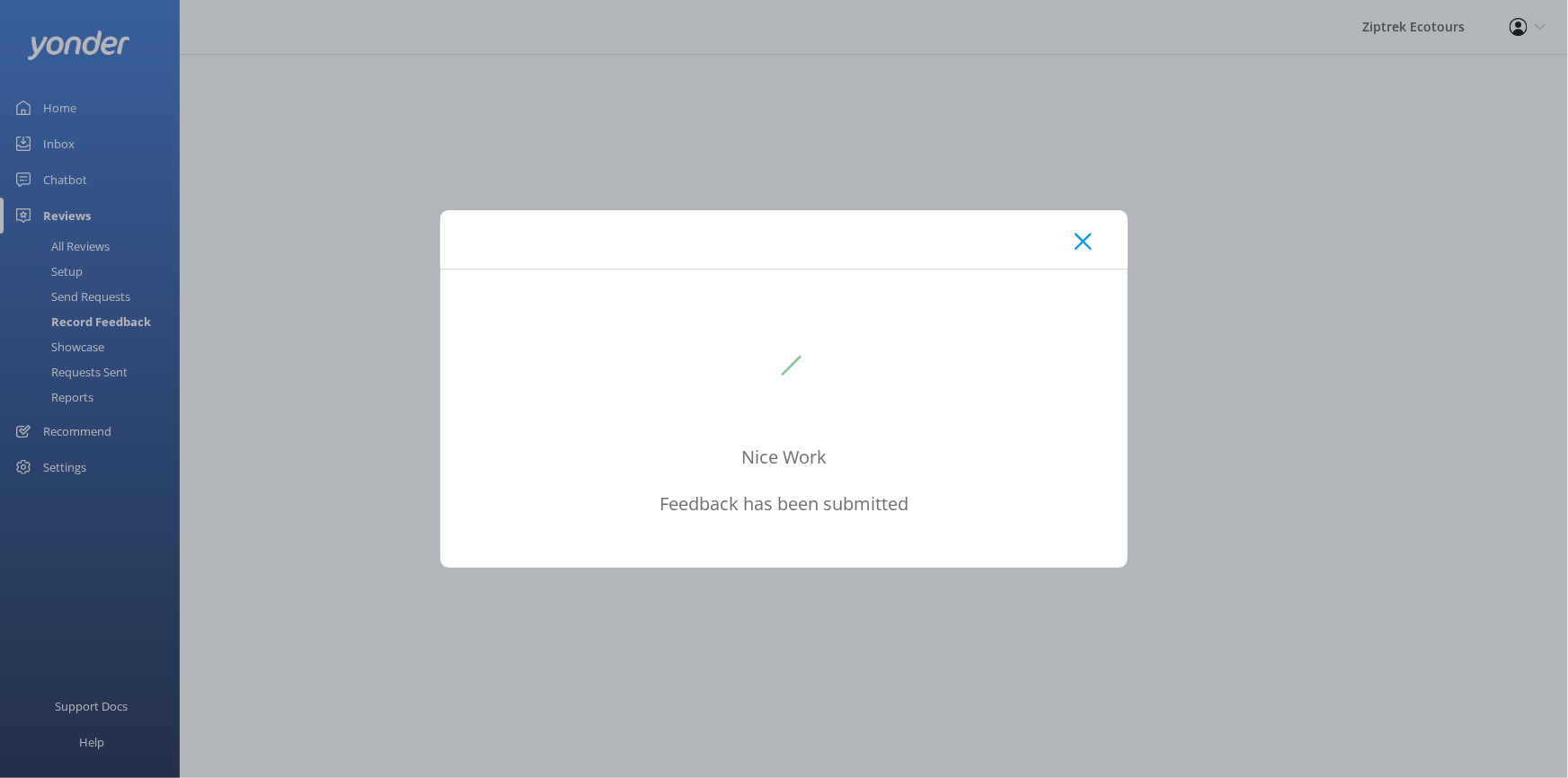
click at [1075, 221] on div at bounding box center [784, 239] width 688 height 59
click at [1077, 243] on icon at bounding box center [1084, 242] width 17 height 18
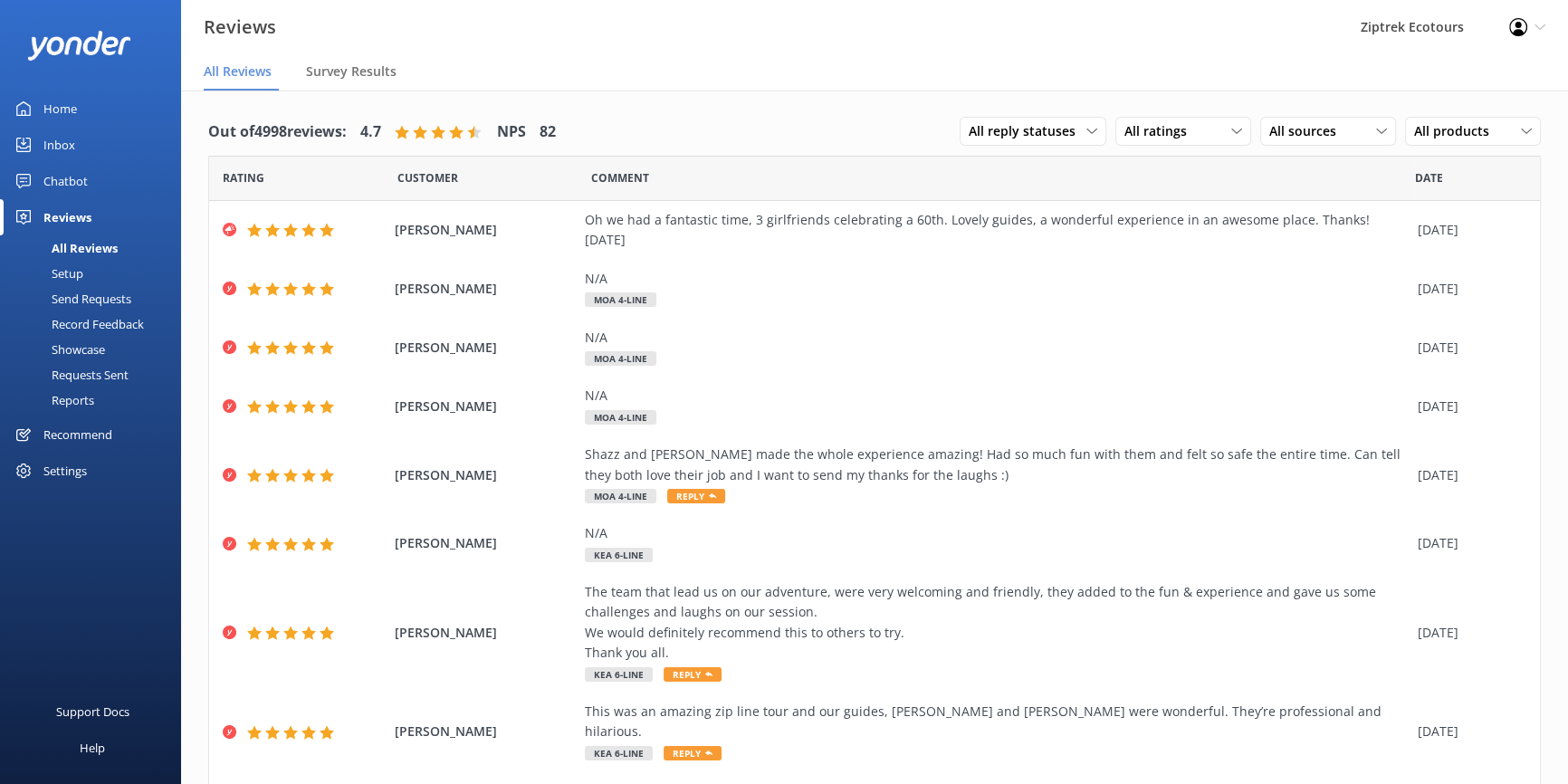
click at [134, 327] on div "Record Feedback" at bounding box center [77, 324] width 133 height 25
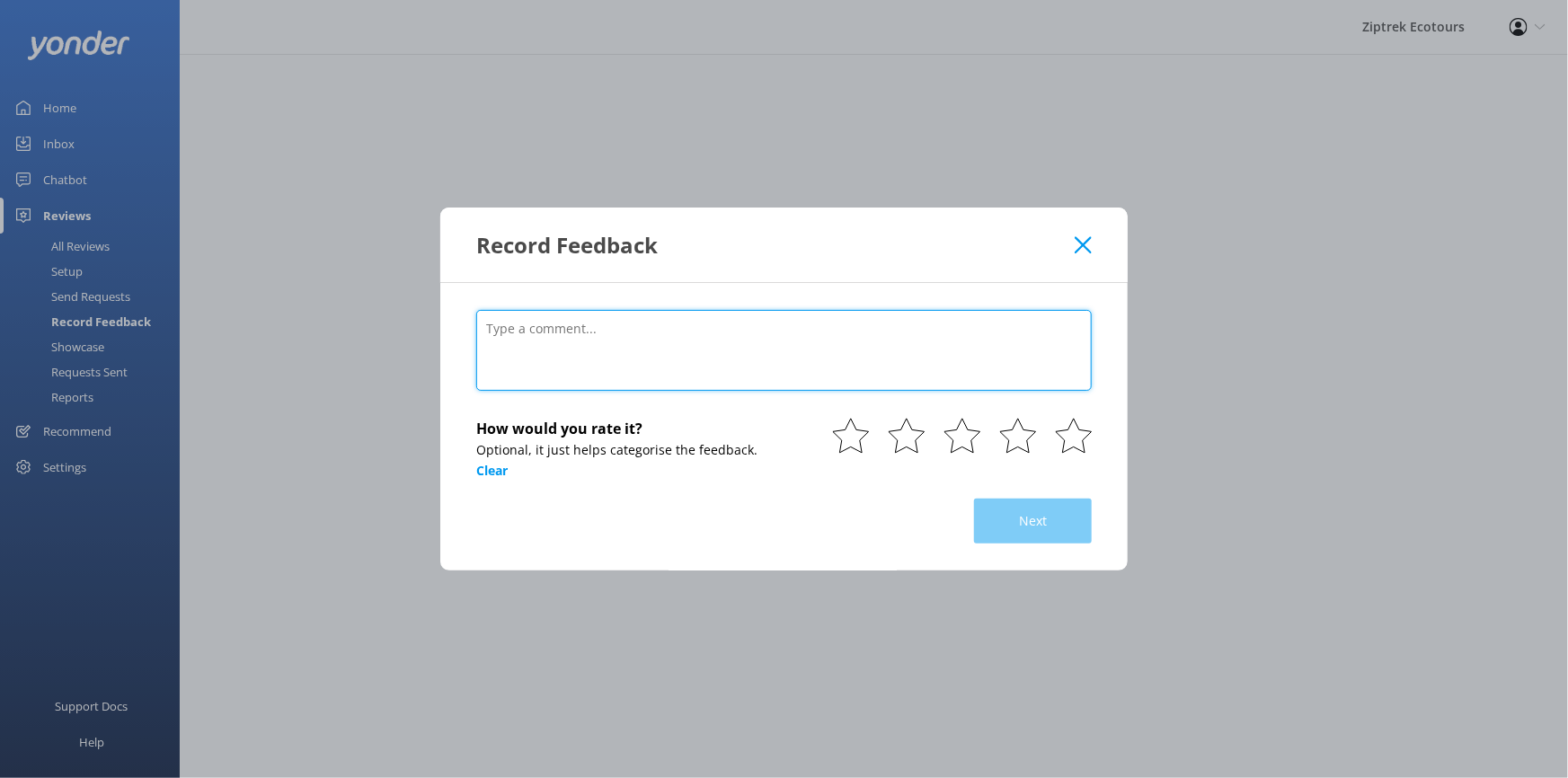
drag, startPoint x: 667, startPoint y: 315, endPoint x: 676, endPoint y: 324, distance: 12.7
click at [674, 322] on textarea at bounding box center [784, 350] width 616 height 81
paste textarea "[DATE]"
click at [499, 319] on textarea "[DATE]" at bounding box center [784, 350] width 616 height 81
click at [507, 322] on textarea "[DATE]" at bounding box center [784, 350] width 616 height 81
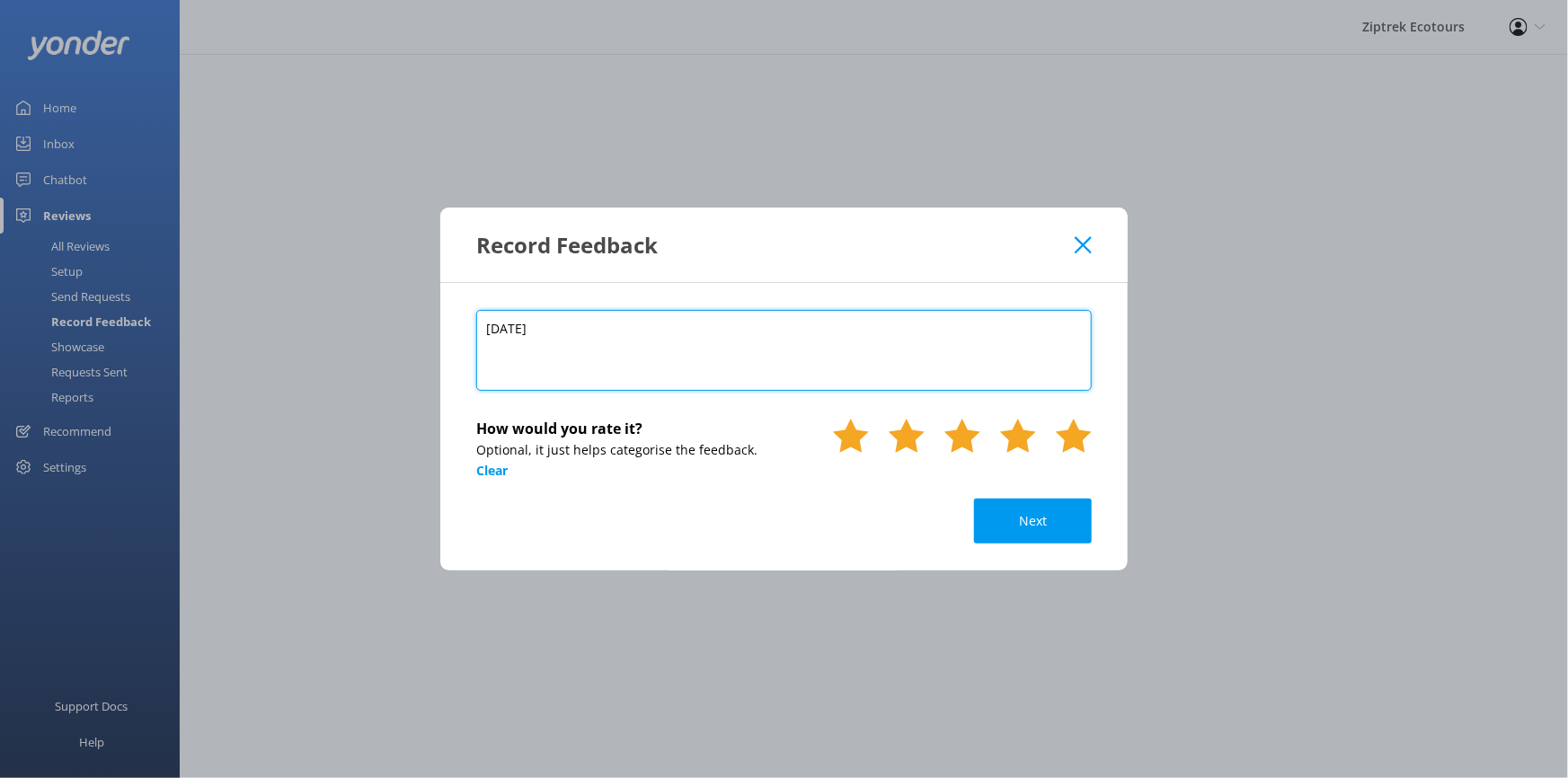
type textarea "October 14th, 2025"
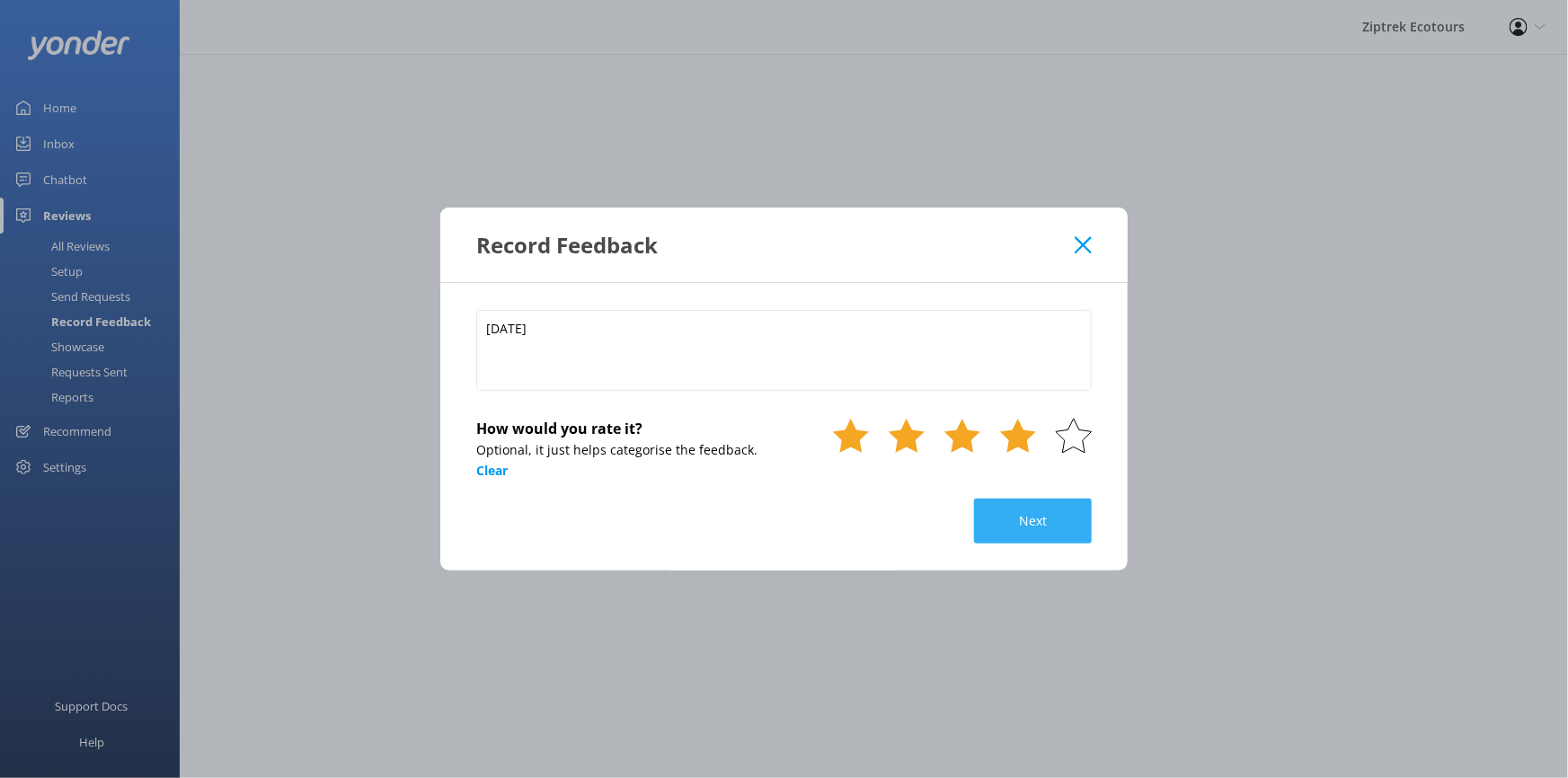
drag, startPoint x: 1064, startPoint y: 433, endPoint x: 1060, endPoint y: 503, distance: 70.1
click at [1063, 433] on use at bounding box center [1073, 436] width 35 height 35
click at [1058, 509] on button "Next" at bounding box center [1033, 521] width 118 height 45
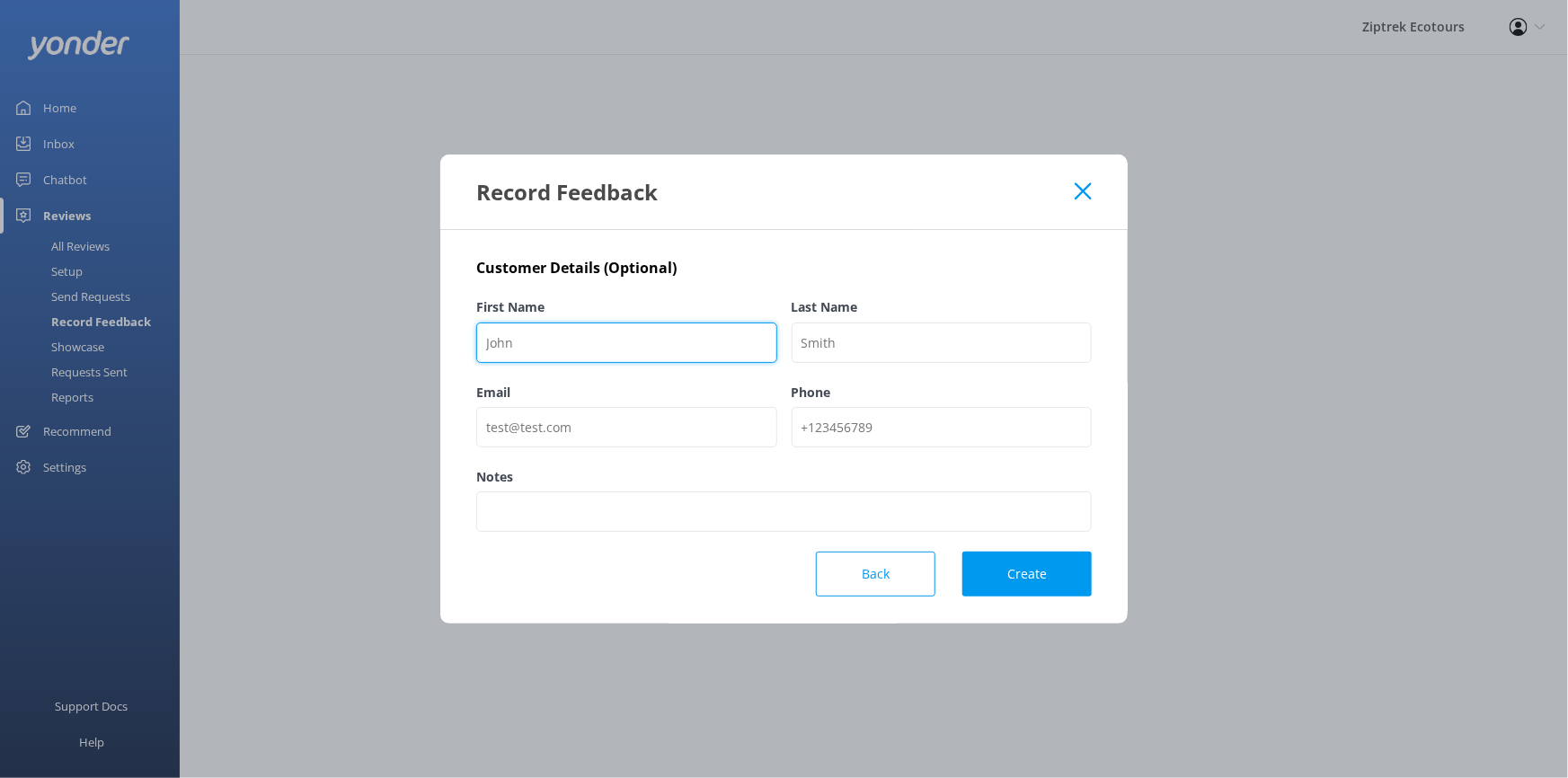
drag, startPoint x: 579, startPoint y: 345, endPoint x: 754, endPoint y: 352, distance: 175.1
click at [587, 345] on input "First Name" at bounding box center [627, 342] width 301 height 40
paste input "Allie"
type input "Allie"
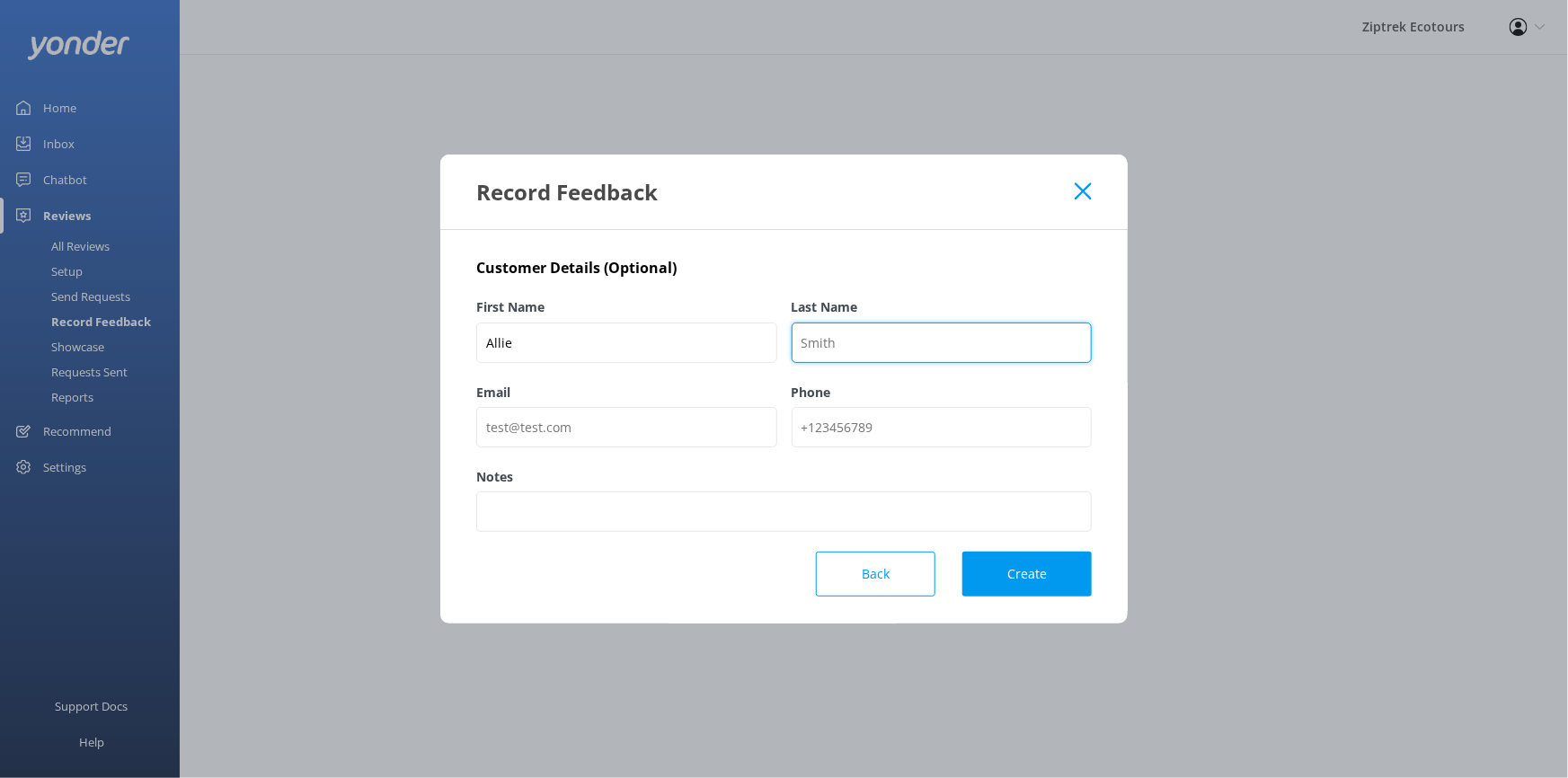
click at [871, 346] on input "Last Name" at bounding box center [942, 342] width 301 height 40
type input "GetYourGuide"
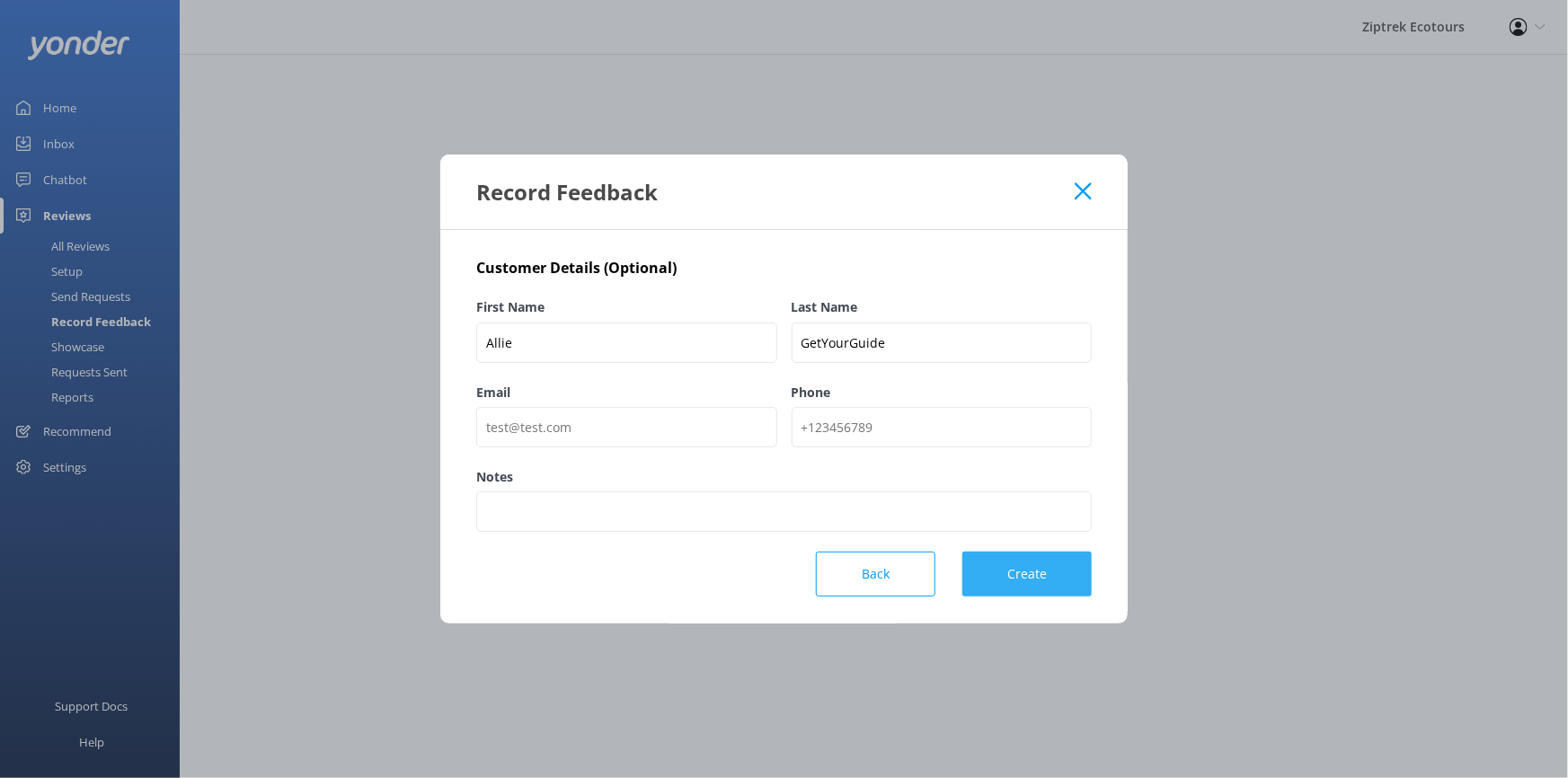
click at [1060, 567] on button "Create" at bounding box center [1026, 574] width 129 height 45
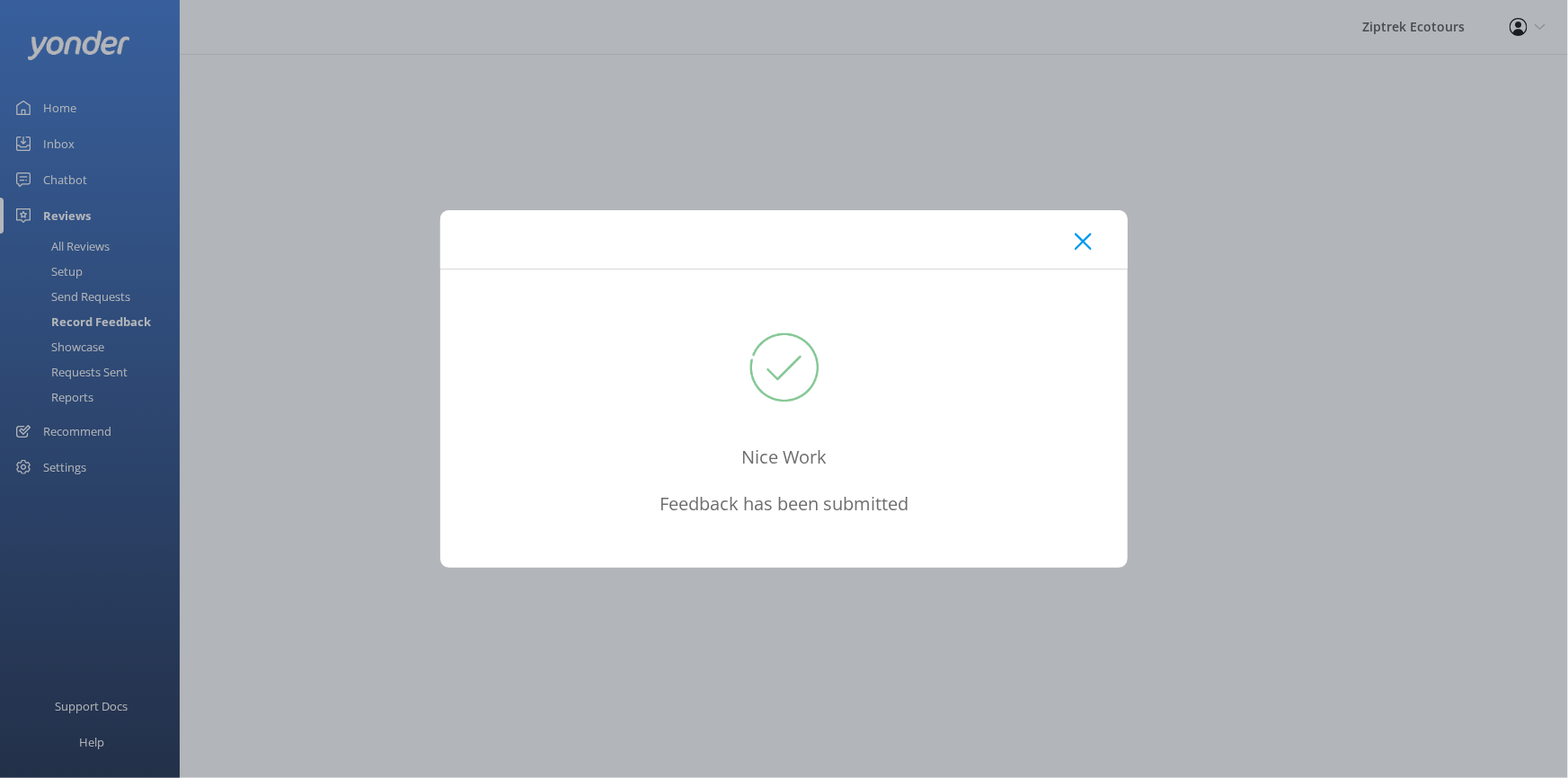
click at [1088, 234] on icon at bounding box center [1084, 242] width 17 height 18
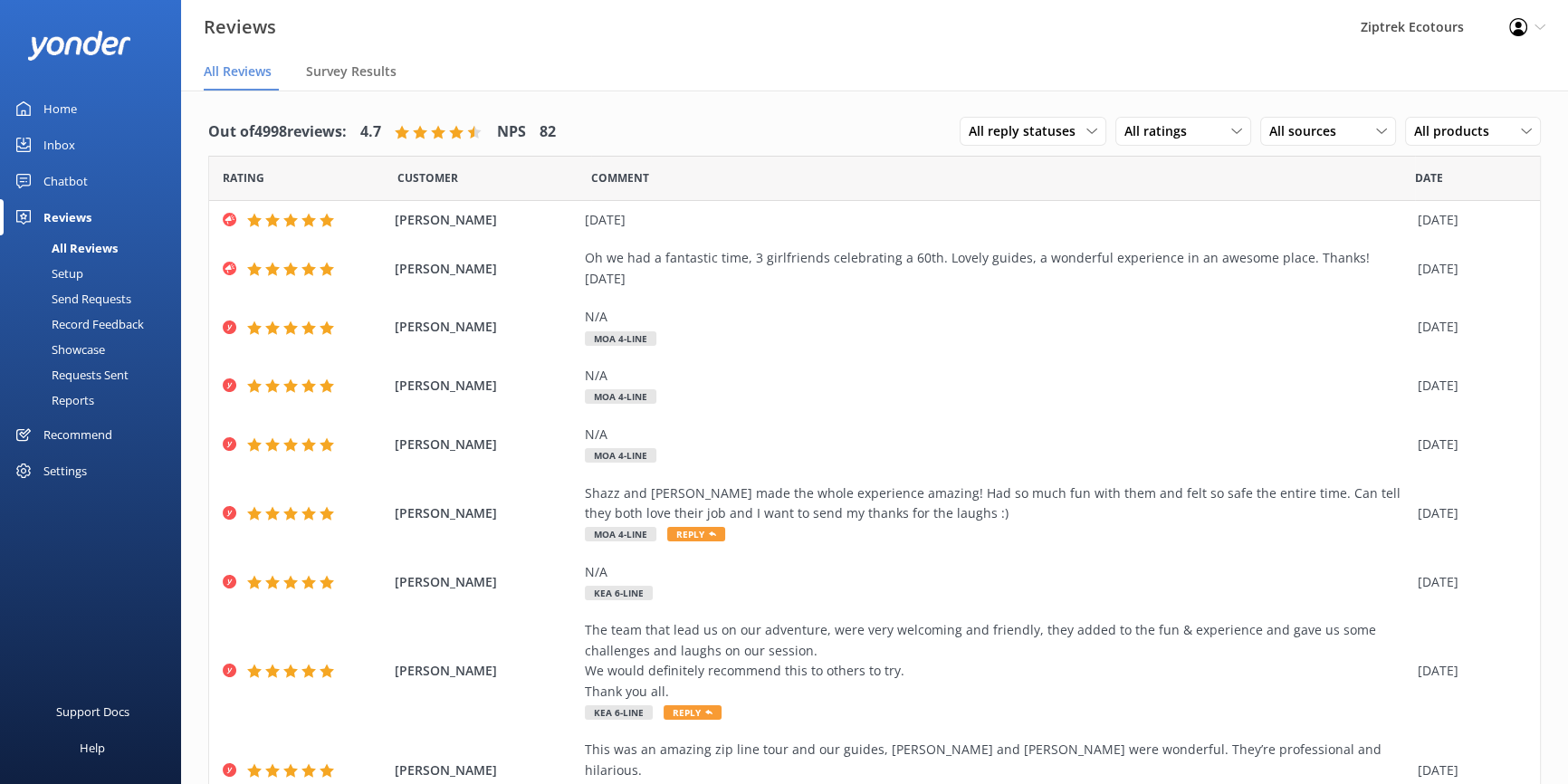
click at [94, 317] on div "Record Feedback" at bounding box center [77, 324] width 133 height 25
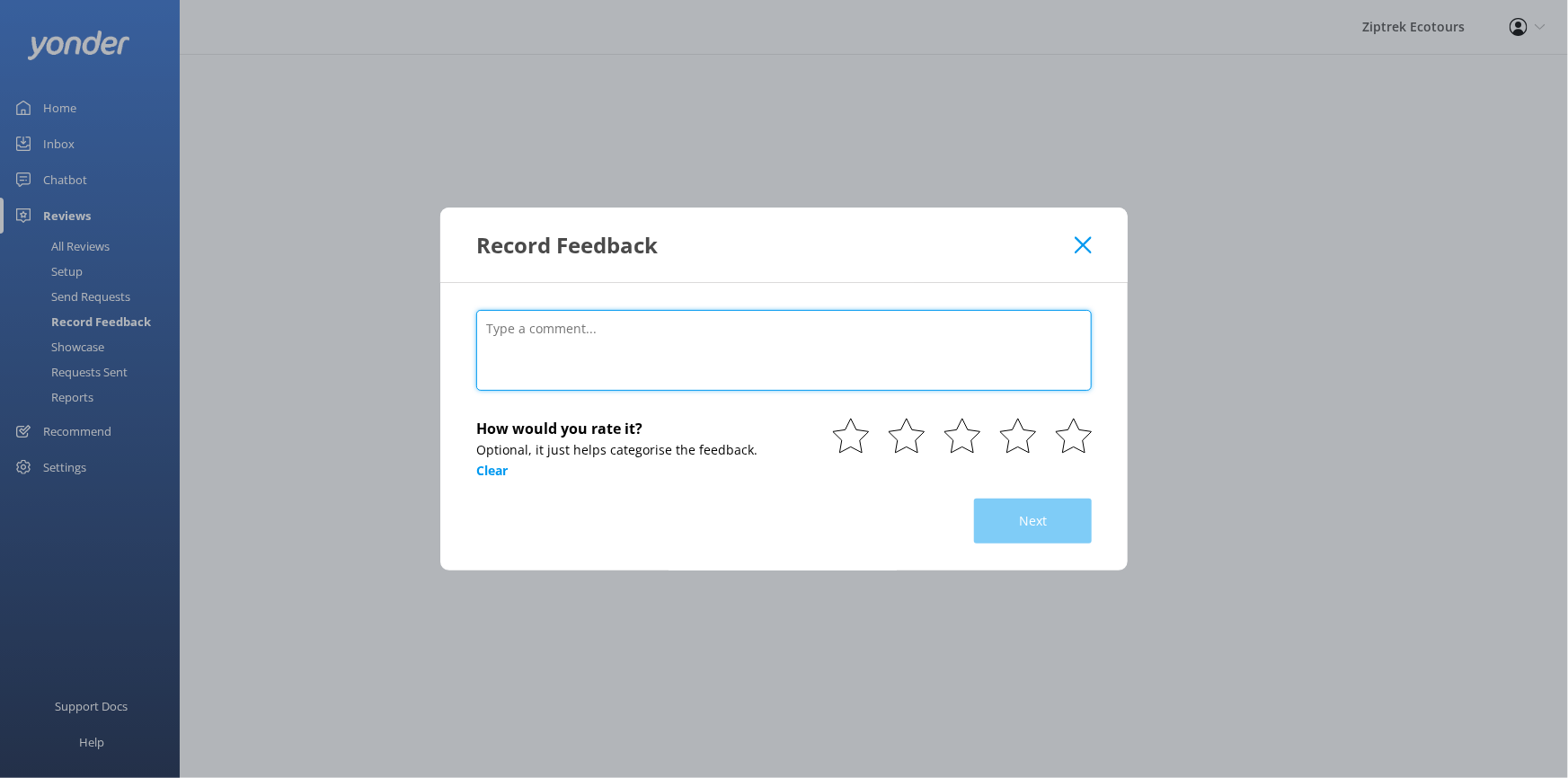
click at [844, 378] on textarea at bounding box center [784, 350] width 616 height 81
paste textarea "Zipping good time on the Zip line Oct 2025 • Family My grandson (age 16) and I …"
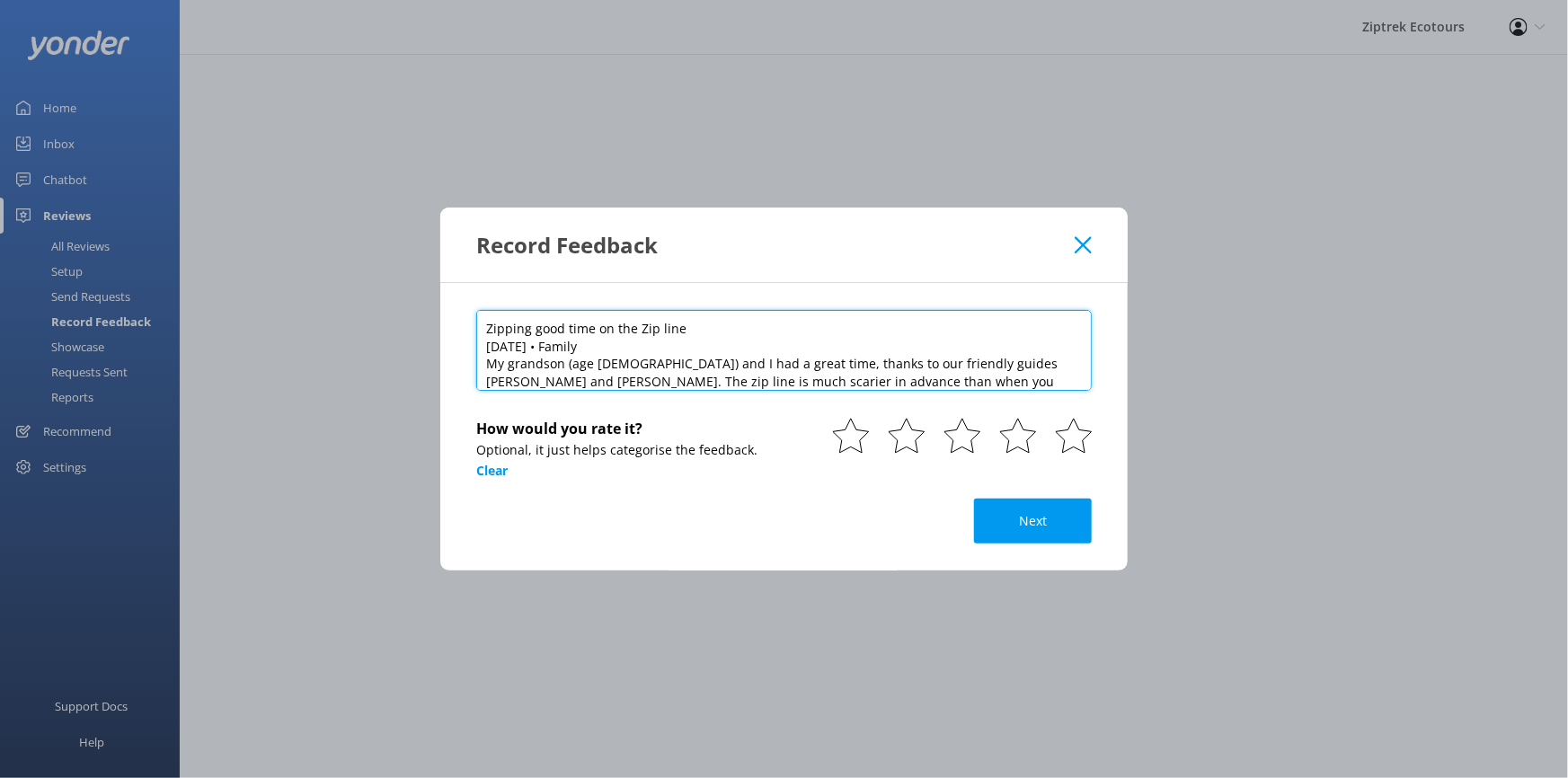
scroll to position [53, 0]
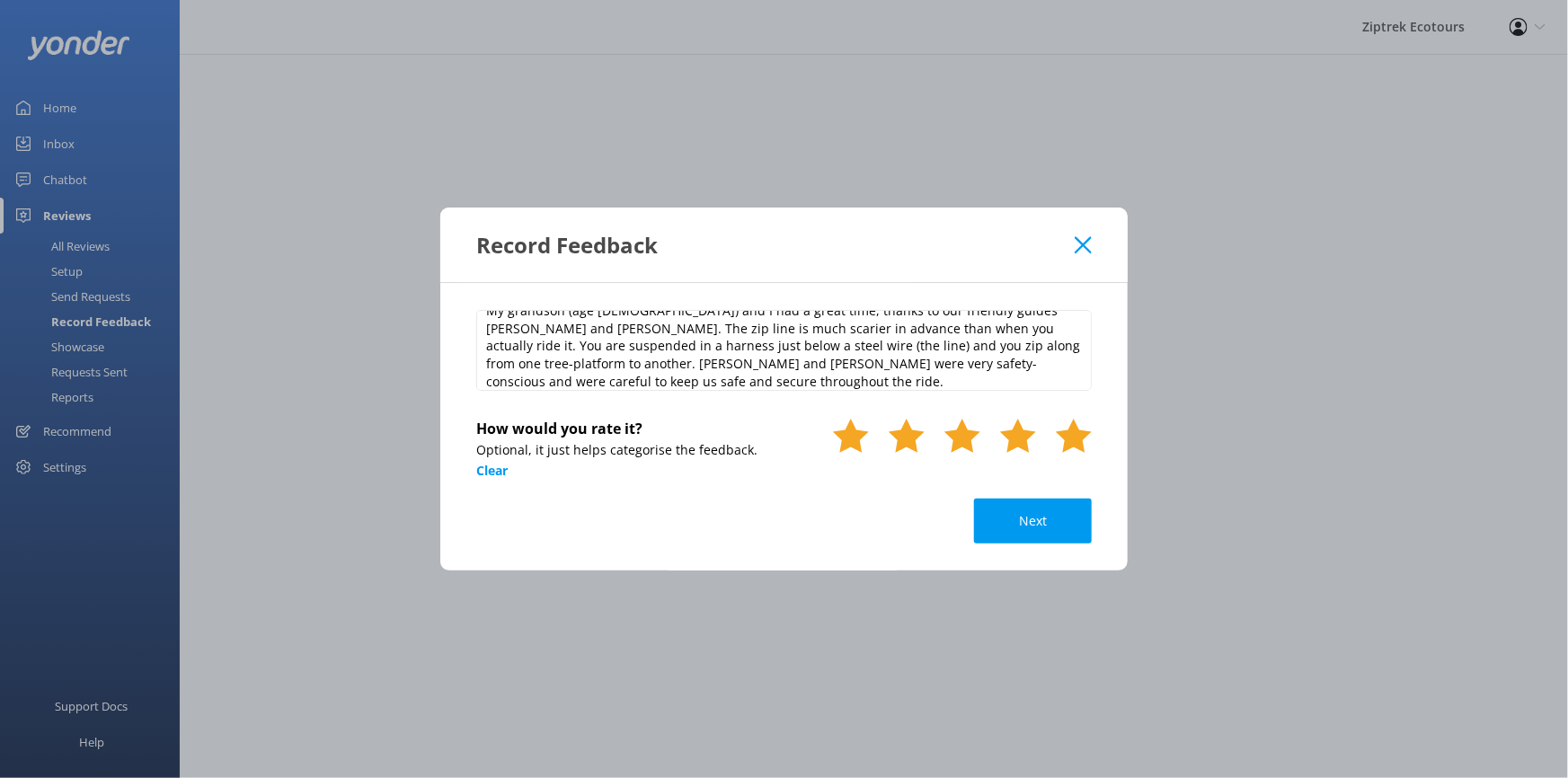
click at [1075, 446] on use at bounding box center [1073, 436] width 35 height 35
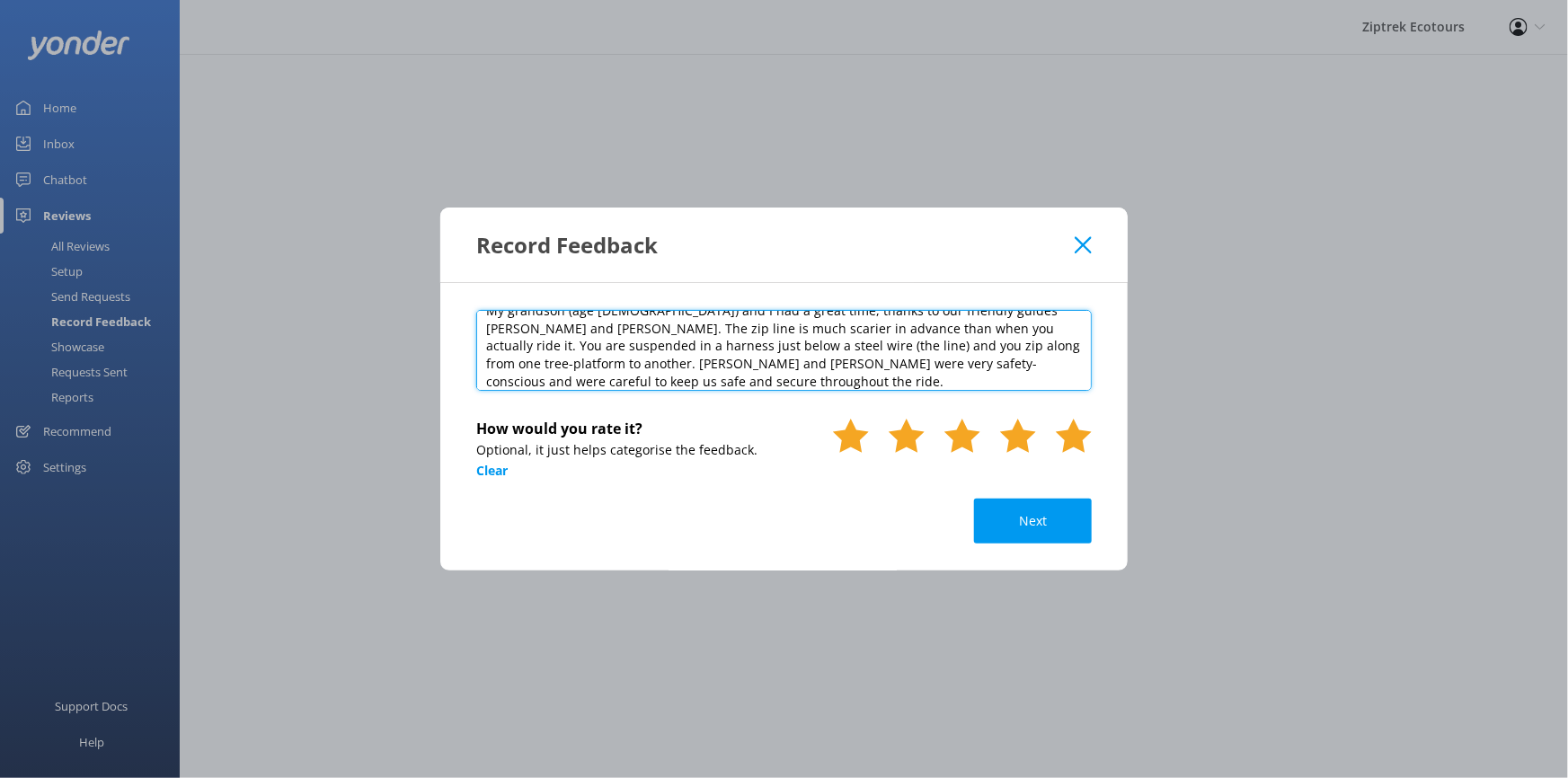
click at [886, 372] on textarea "Zipping good time on the Zip line Oct 2025 • Family My grandson (age 16) and I …" at bounding box center [784, 350] width 616 height 81
click at [889, 386] on textarea "Zipping good time on the Zip line Oct 2025 • Family My grandson (age 16) and I …" at bounding box center [784, 350] width 616 height 81
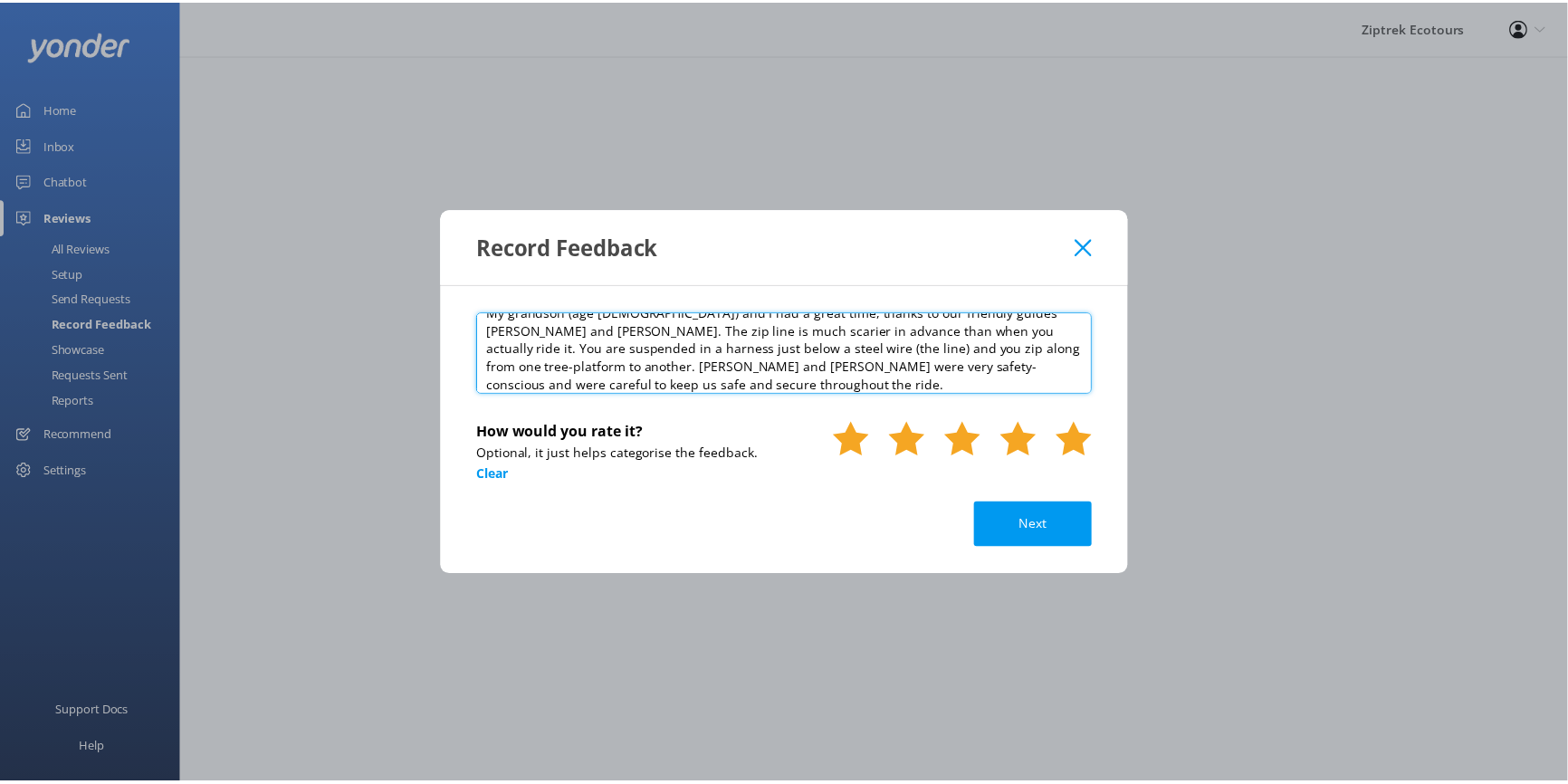
scroll to position [72, 0]
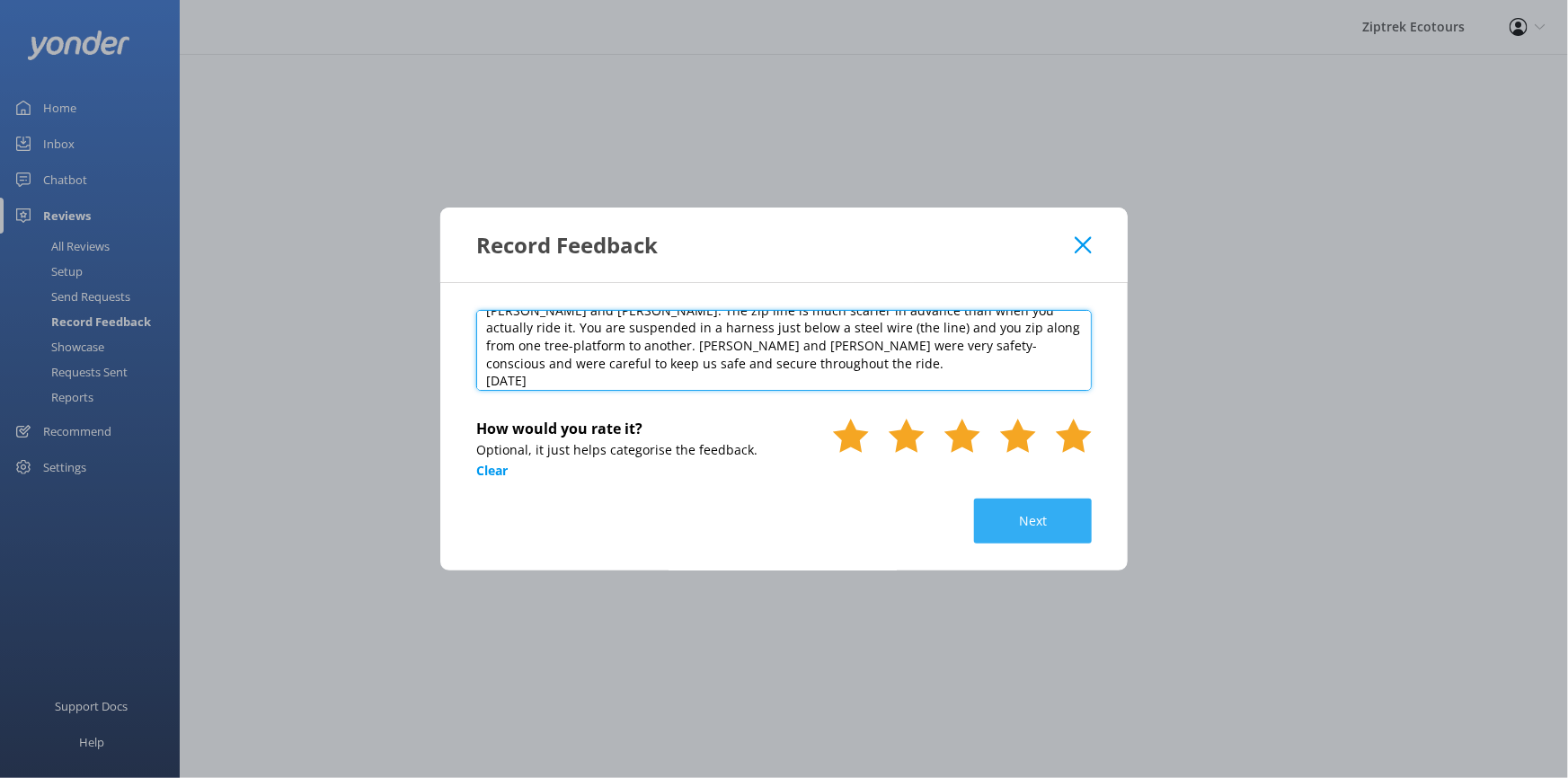
type textarea "Zipping good time on the Zip line Oct 2025 • Family My grandson (age 16) and I …"
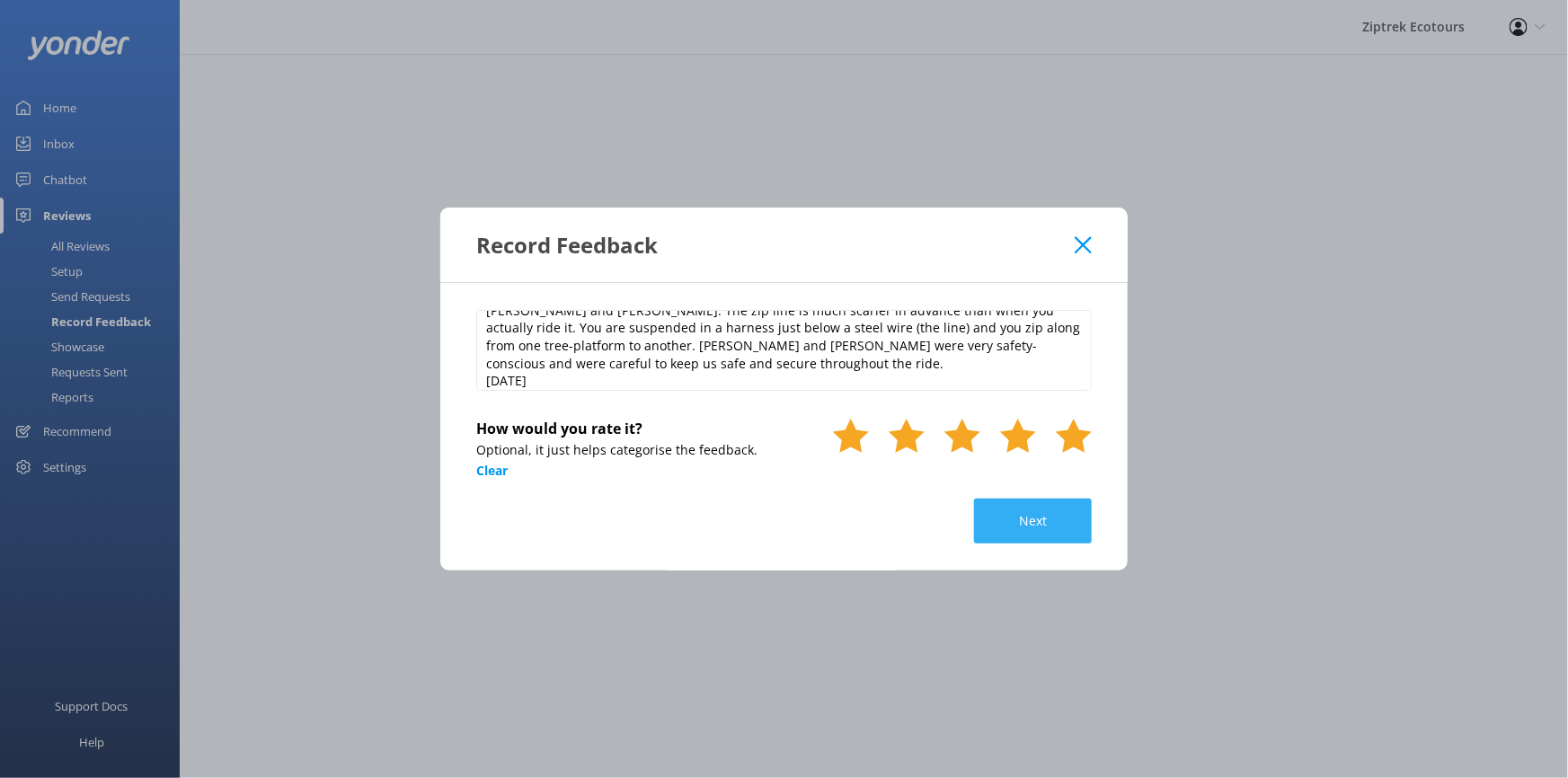
click at [1029, 513] on button "Next" at bounding box center [1033, 521] width 118 height 45
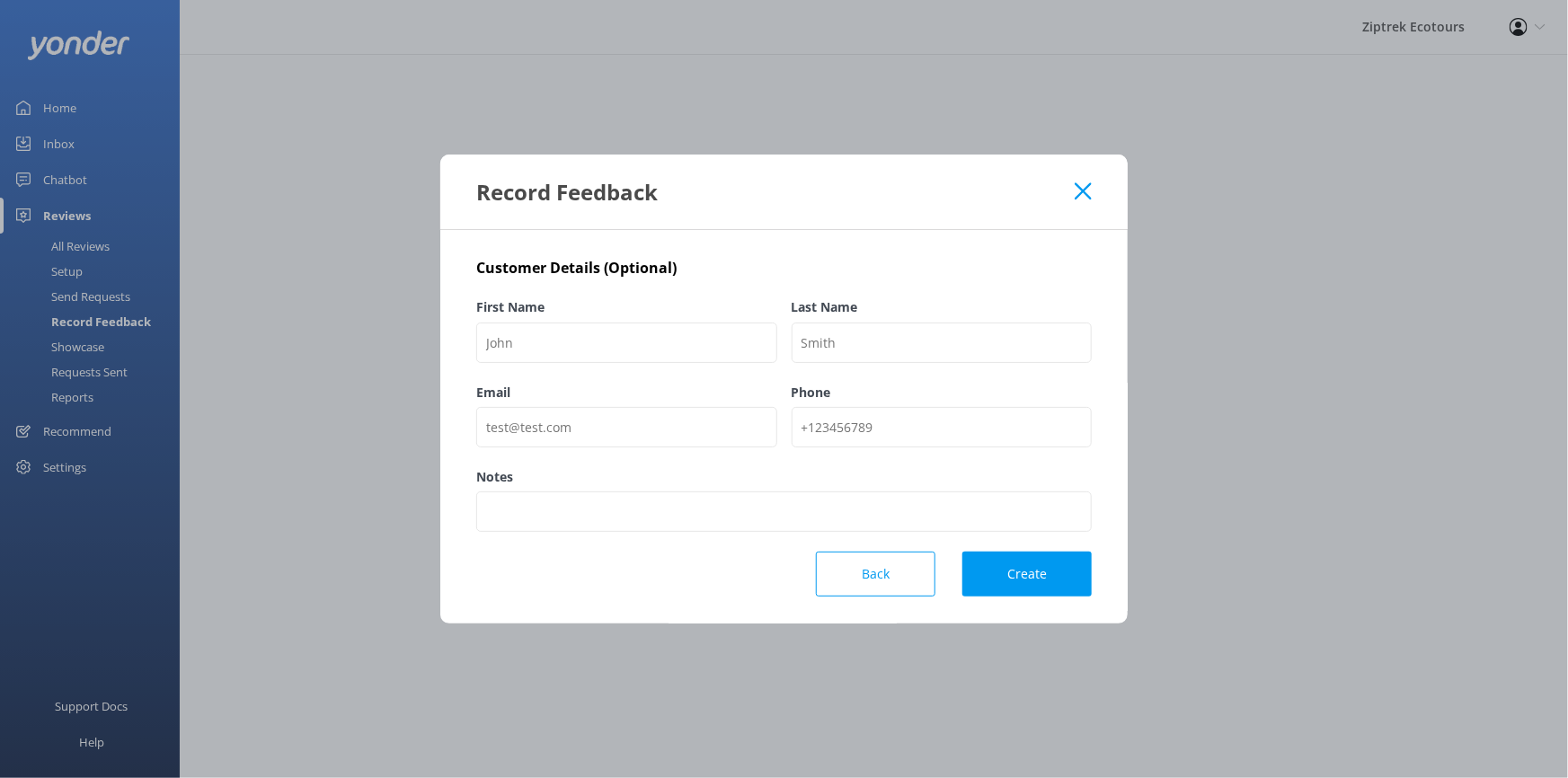
click at [734, 368] on div "First Name" at bounding box center [627, 340] width 301 height 84
click at [711, 334] on input "First Name" at bounding box center [627, 342] width 301 height 40
type input "Dick S"
type input "Trip Advisor"
click at [1037, 599] on div "Customer Details (Optional) First Name Dick S Last Name Trip Advisor Email Phon…" at bounding box center [784, 427] width 688 height 394
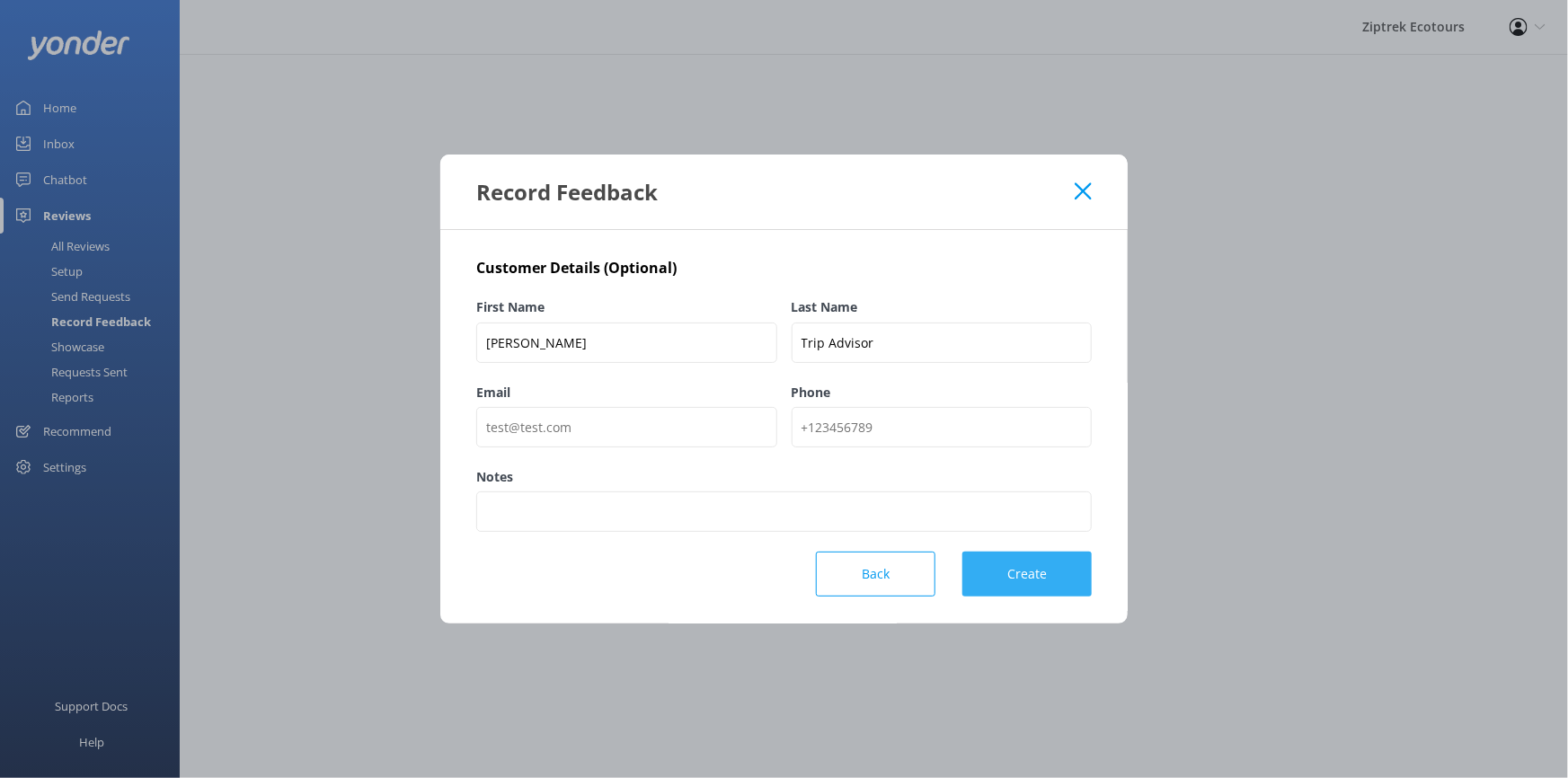
click at [1042, 584] on button "Create" at bounding box center [1026, 574] width 129 height 45
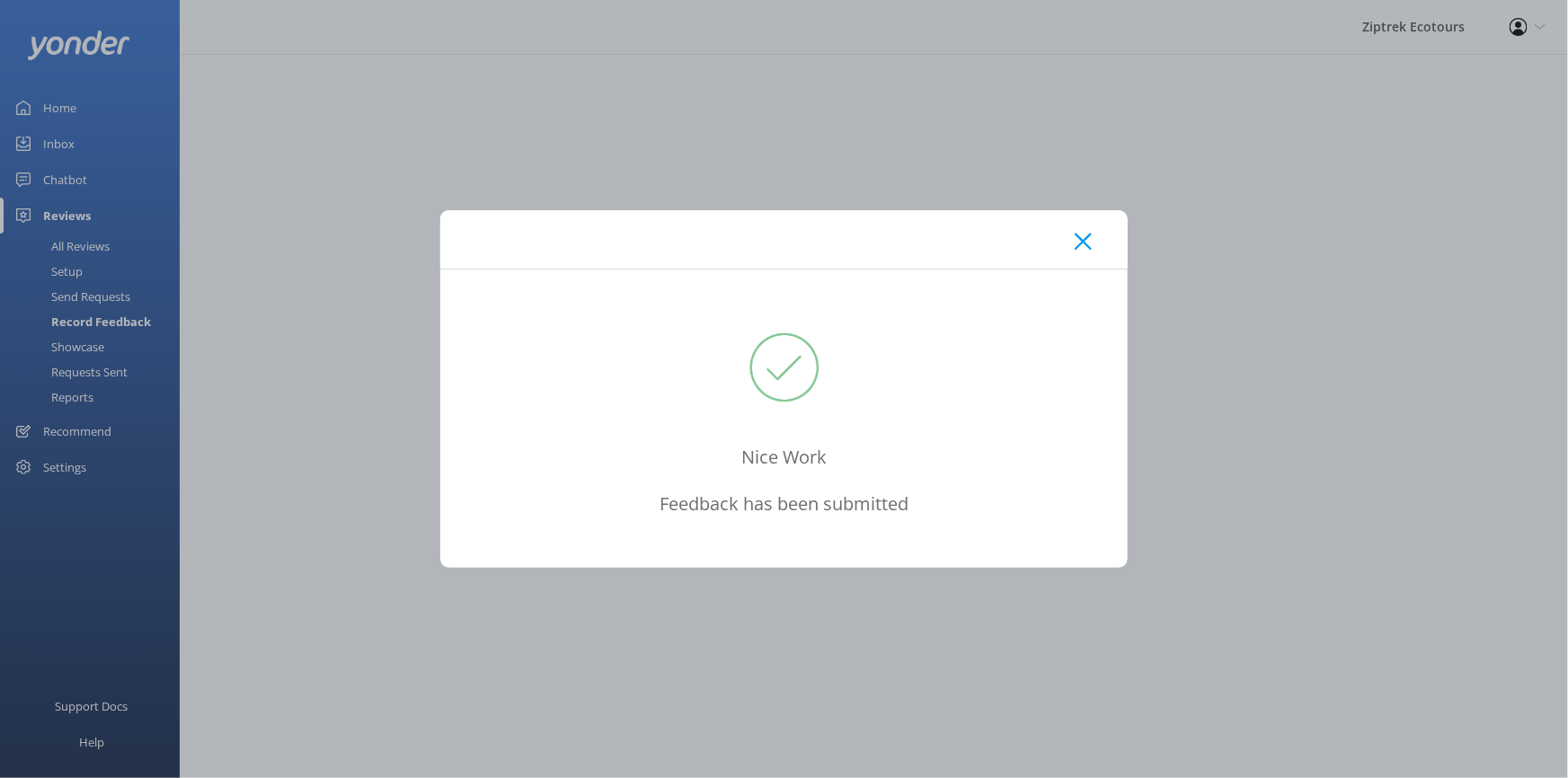
click at [1088, 237] on use at bounding box center [1084, 242] width 17 height 17
